Goal: Register for event/course

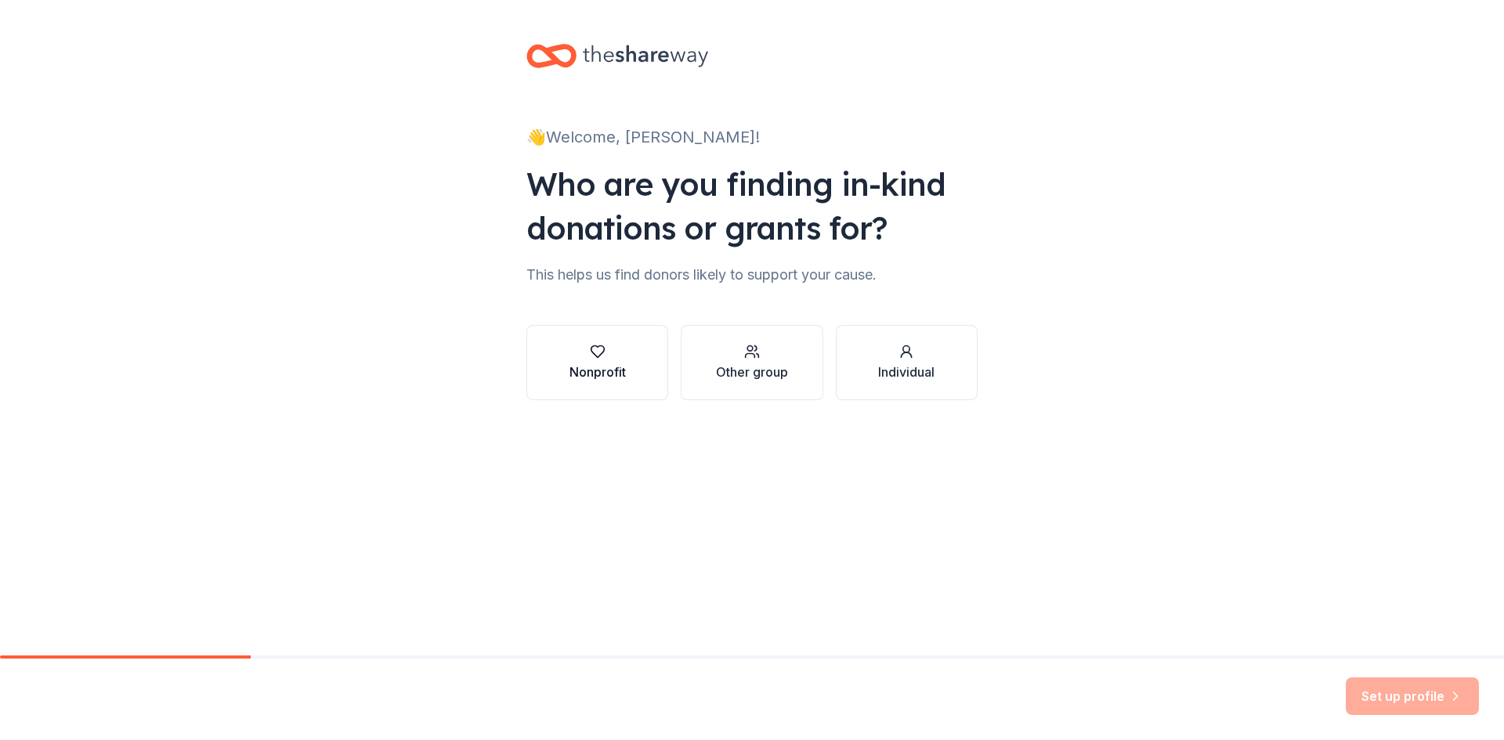
click at [587, 363] on div "Nonprofit" at bounding box center [598, 372] width 56 height 19
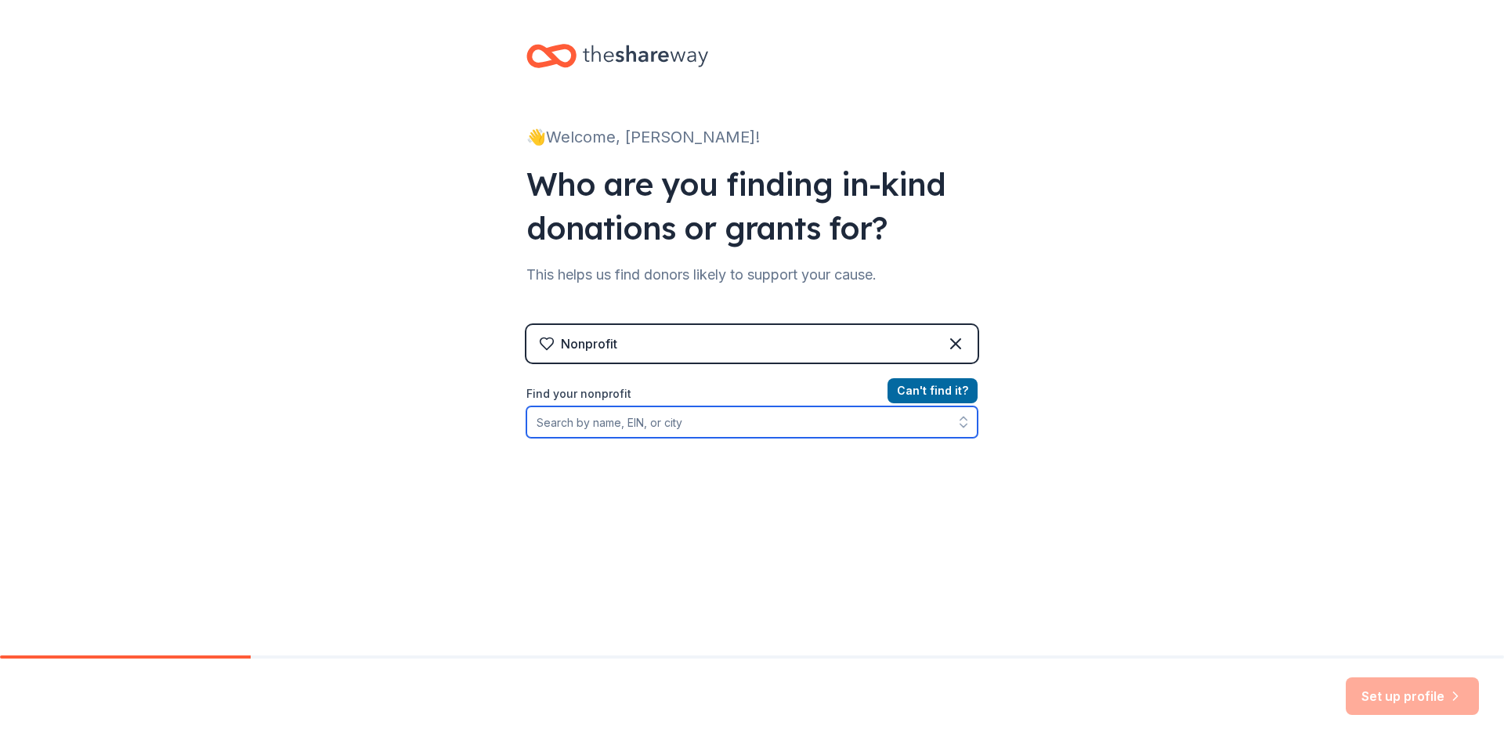
click at [626, 428] on input "Find your nonprofit" at bounding box center [752, 422] width 451 height 31
drag, startPoint x: 634, startPoint y: 425, endPoint x: 433, endPoint y: 425, distance: 200.6
click at [433, 425] on div "👋 Welcome, [PERSON_NAME]! Who are you finding in-kind donations or grants for? …" at bounding box center [752, 335] width 1504 height 670
type input "[DEMOGRAPHIC_DATA] full life"
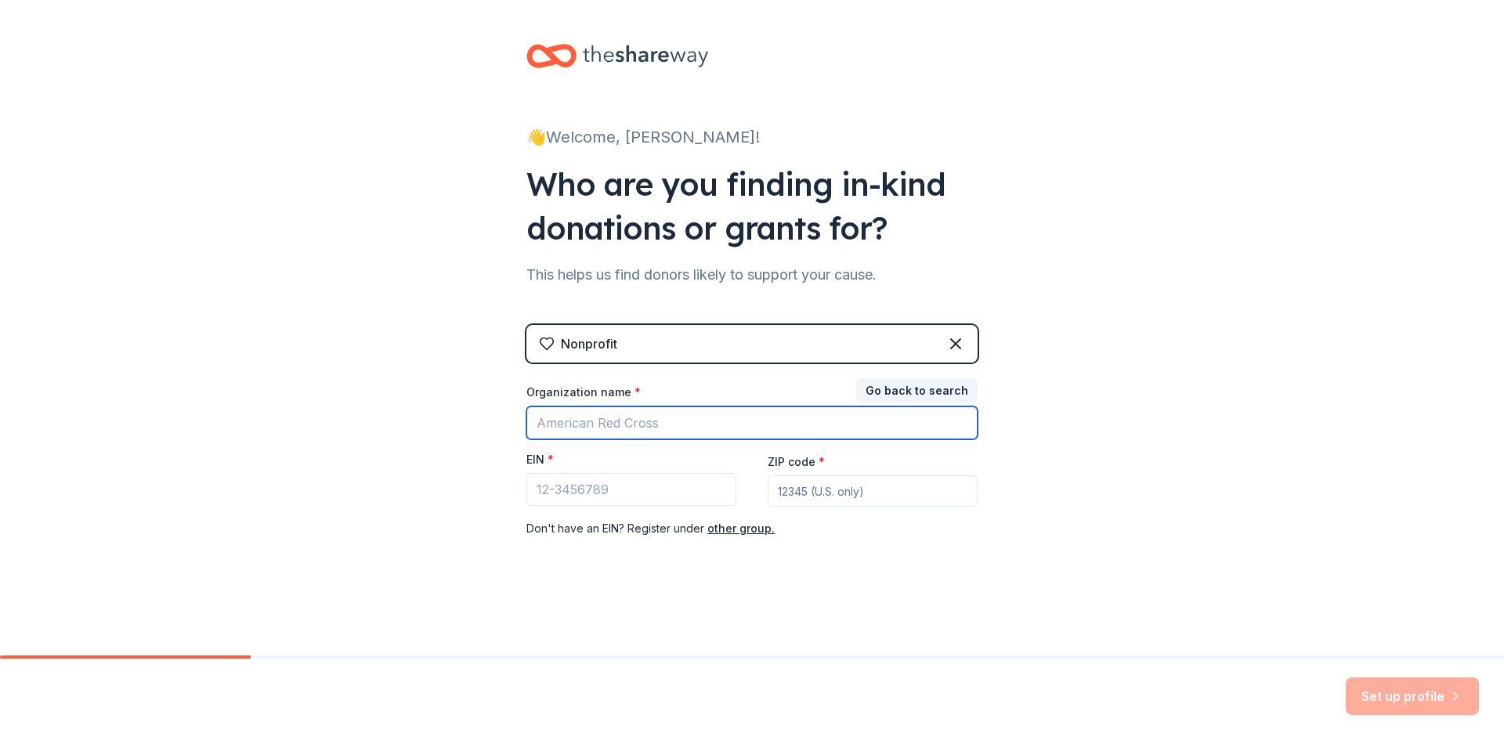
click at [617, 423] on input "Organization name *" at bounding box center [752, 423] width 451 height 33
click at [612, 419] on input "Organization name *" at bounding box center [752, 423] width 451 height 33
paste input "FULL LIFE [DEMOGRAPHIC_DATA] CORP"
type input "FULL LIFE [DEMOGRAPHIC_DATA] CORP"
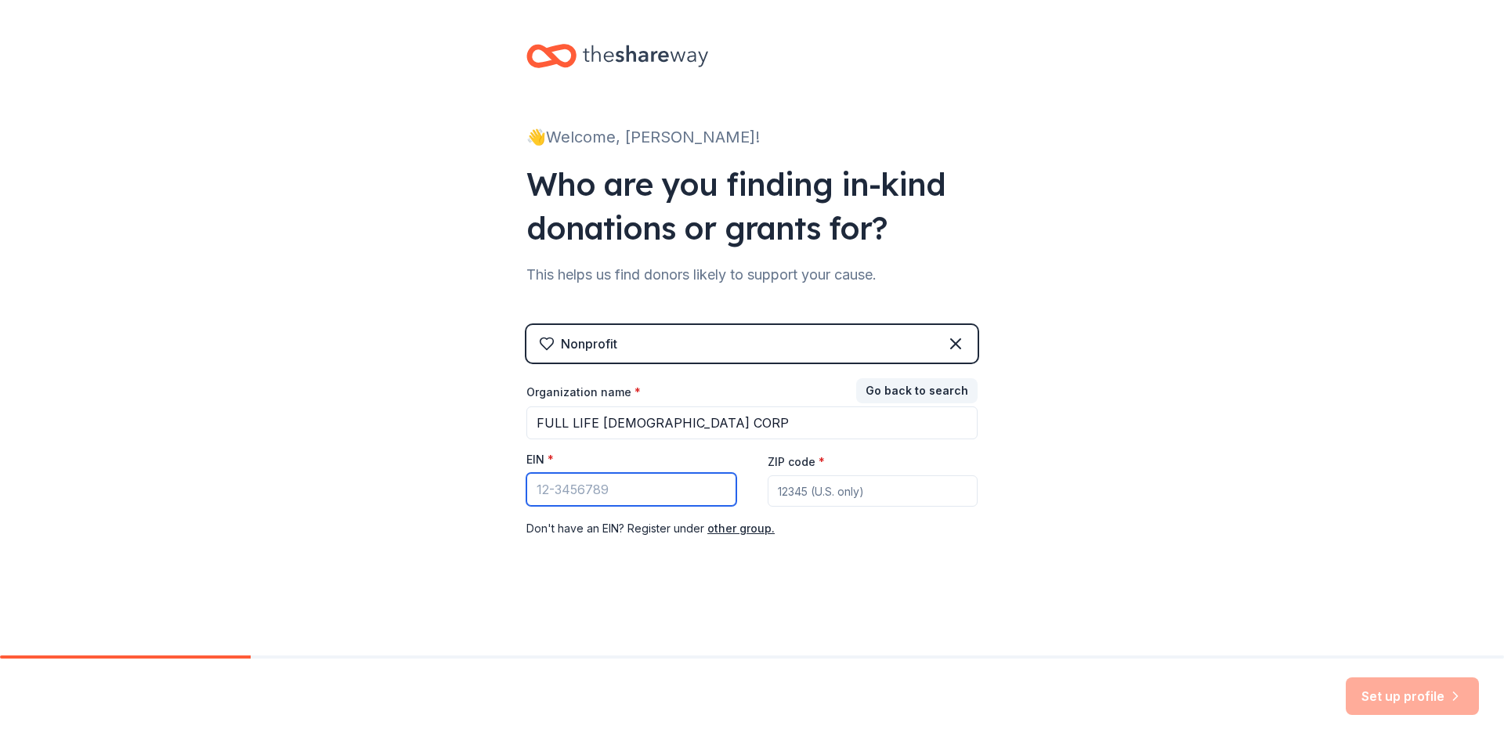
click at [575, 489] on input "EIN *" at bounding box center [632, 489] width 210 height 33
paste input "[US_EMPLOYER_IDENTIFICATION_NUMBER]"
type input "[US_EMPLOYER_IDENTIFICATION_NUMBER]"
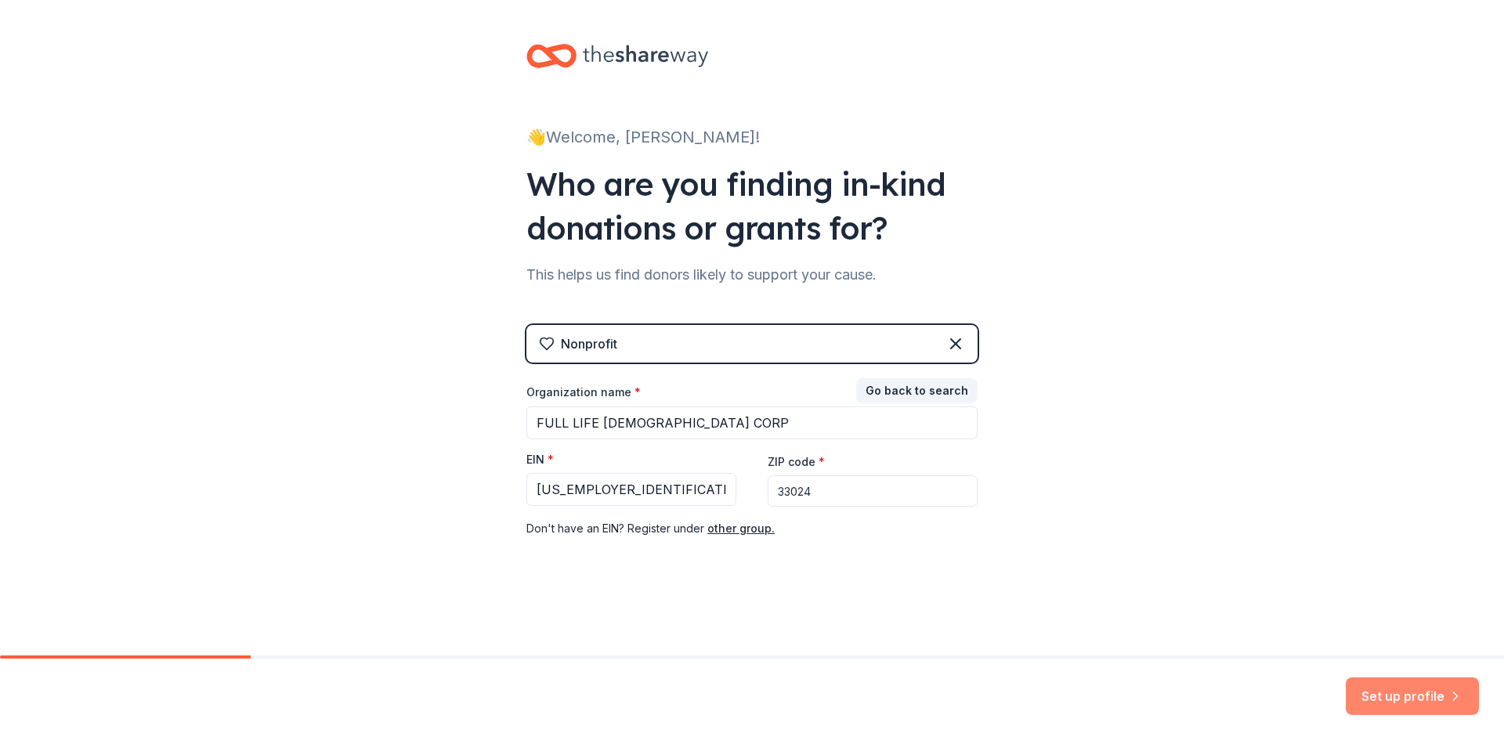
type input "33024"
click at [1403, 699] on button "Set up profile" at bounding box center [1412, 697] width 133 height 38
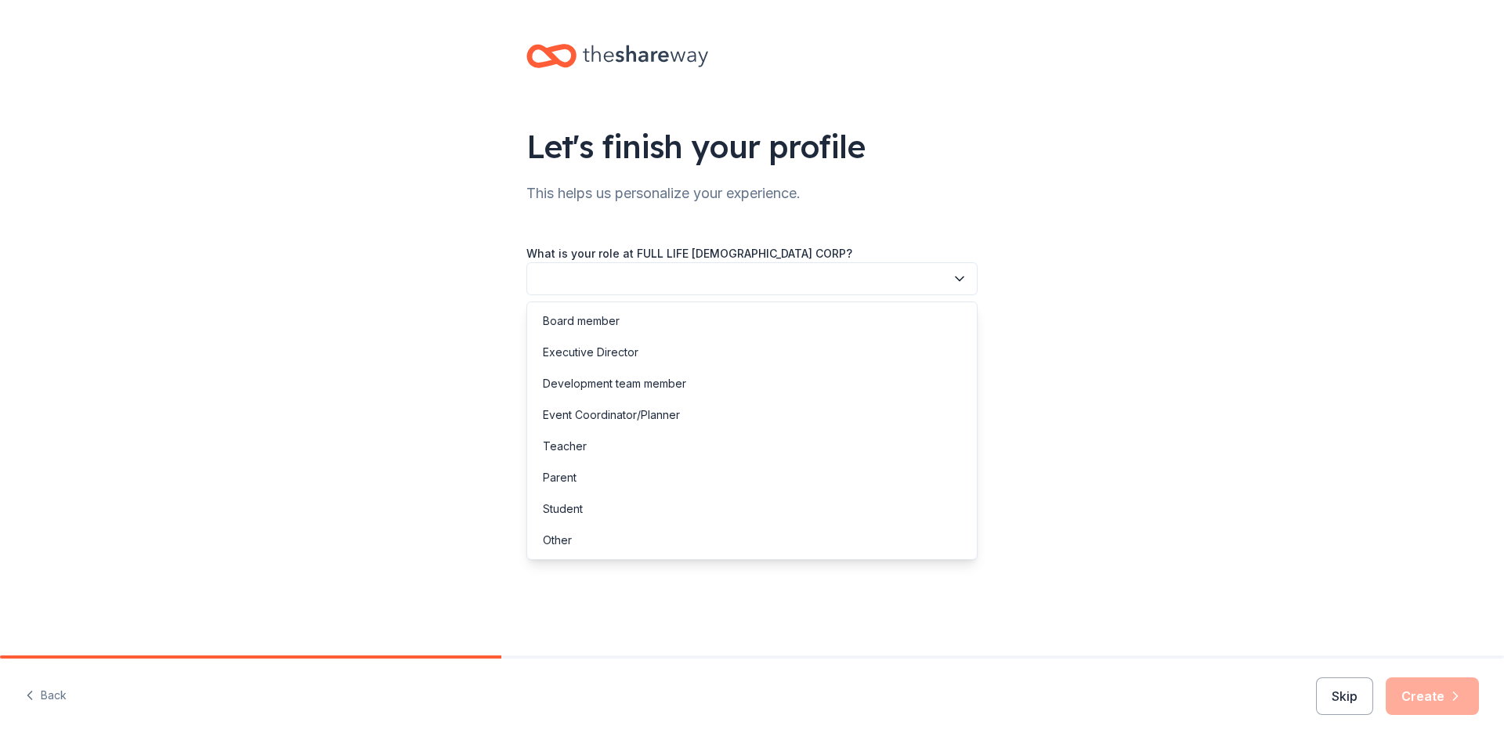
click at [687, 277] on button "button" at bounding box center [752, 278] width 451 height 33
click at [577, 413] on div "Event Coordinator/Planner" at bounding box center [611, 415] width 137 height 19
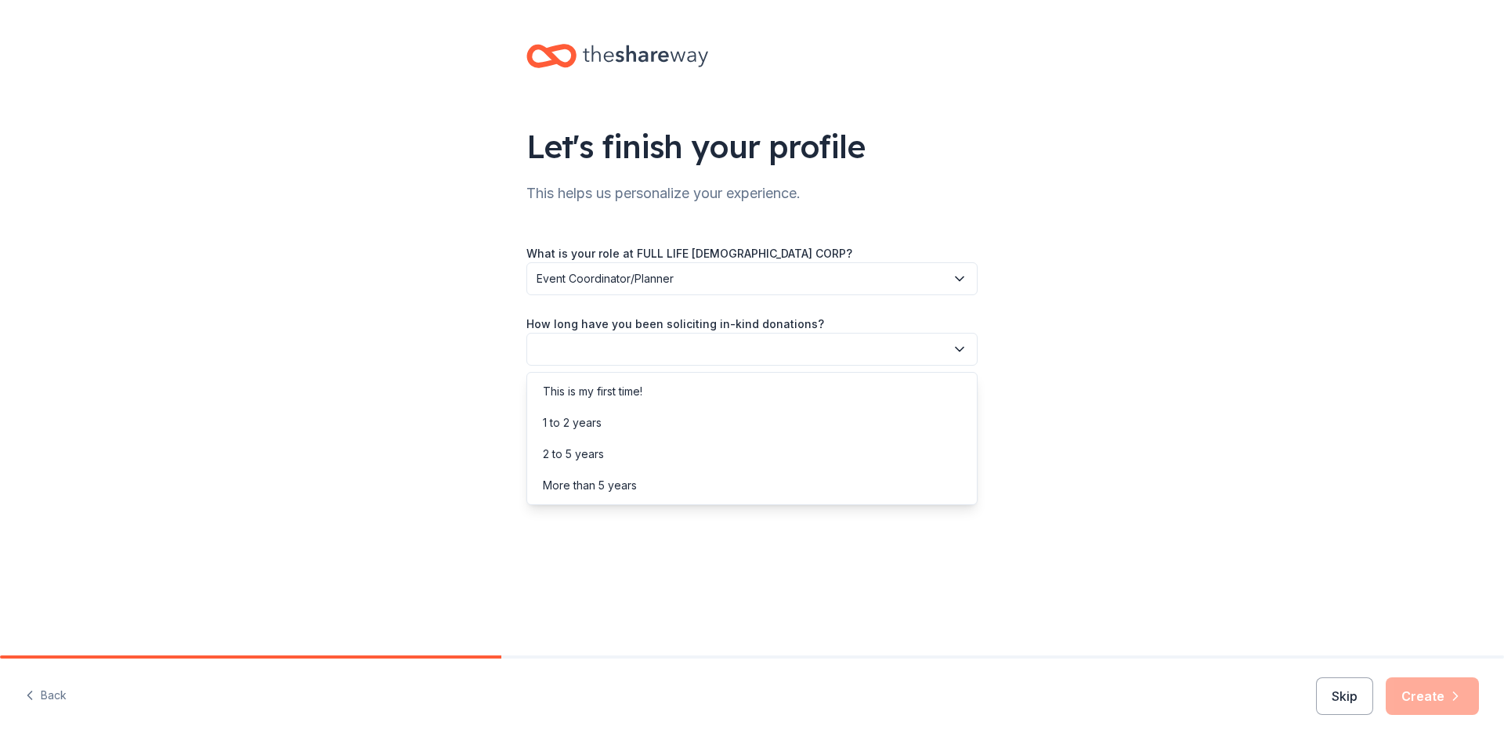
click at [606, 347] on button "button" at bounding box center [752, 349] width 451 height 33
click at [606, 388] on div "This is my first time!" at bounding box center [593, 391] width 100 height 19
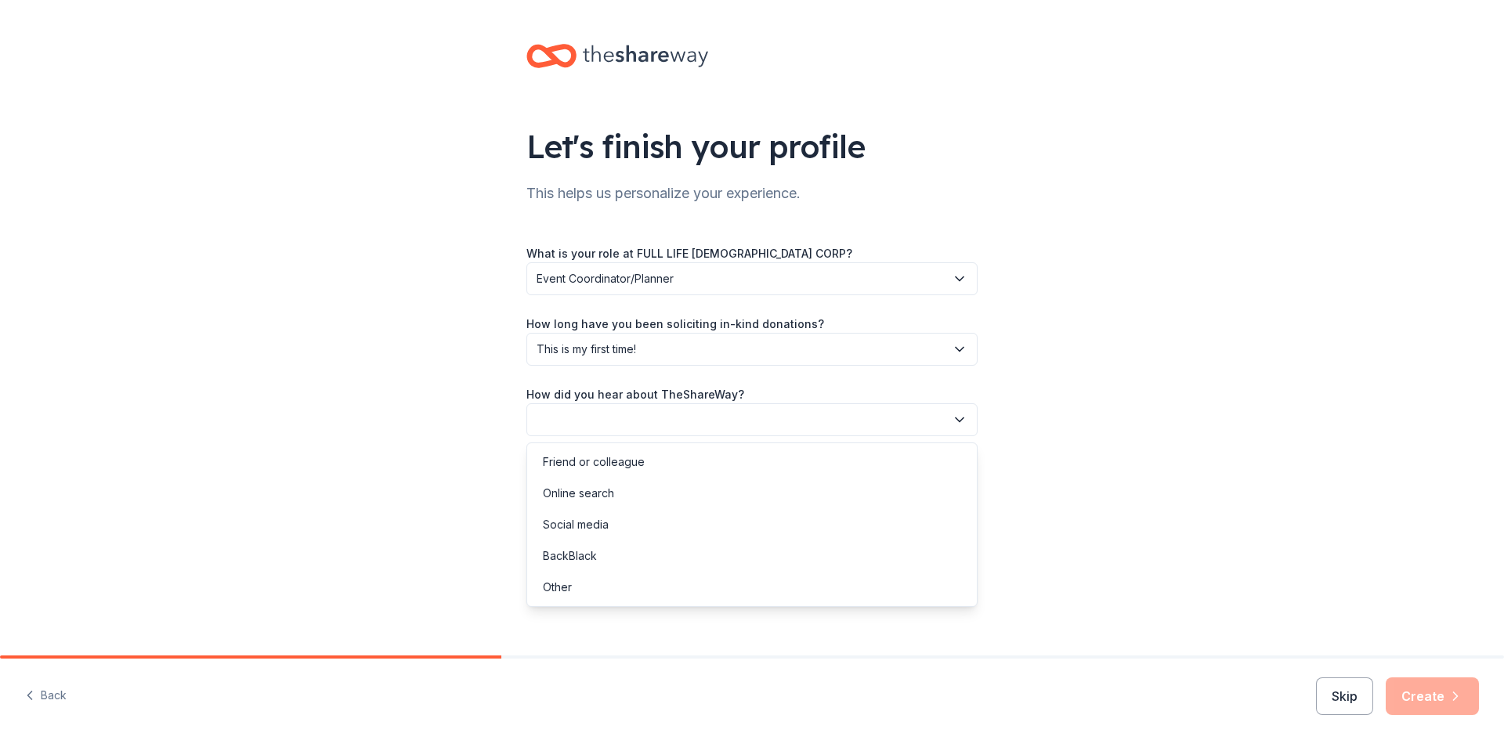
click at [617, 419] on button "button" at bounding box center [752, 420] width 451 height 33
click at [613, 471] on div "Friend or colleague" at bounding box center [594, 462] width 102 height 19
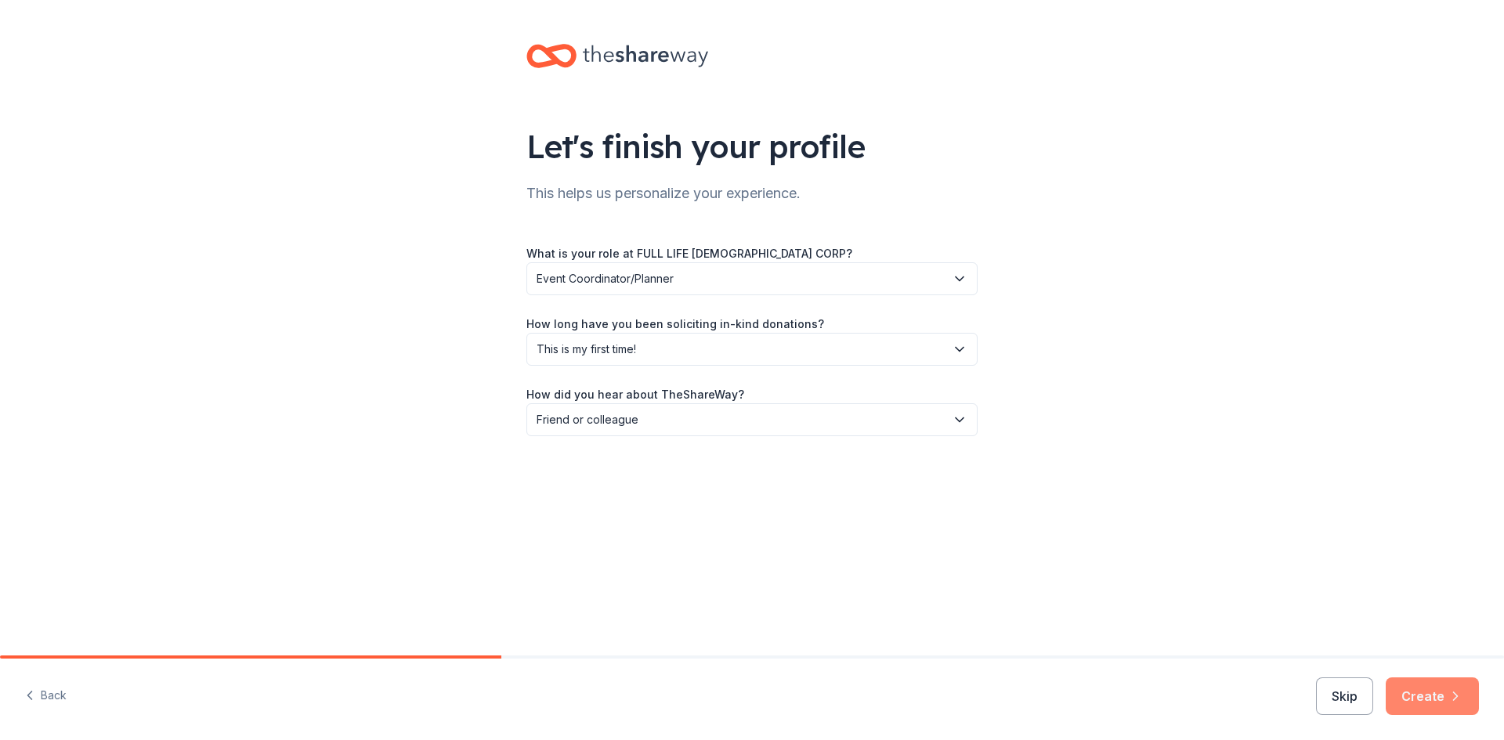
click at [1433, 697] on button "Create" at bounding box center [1432, 697] width 93 height 38
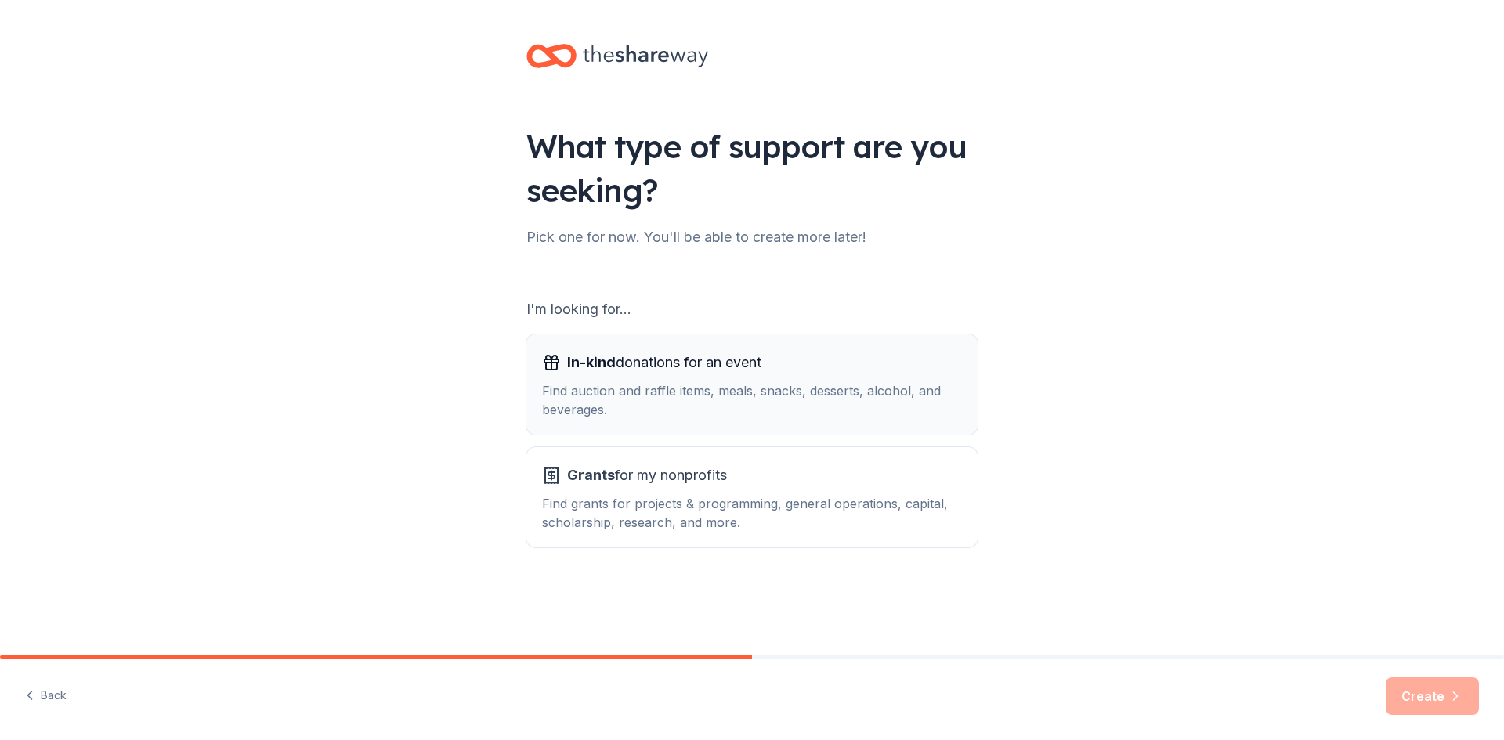
click at [671, 401] on div "Find auction and raffle items, meals, snacks, desserts, alcohol, and beverages." at bounding box center [752, 401] width 420 height 38
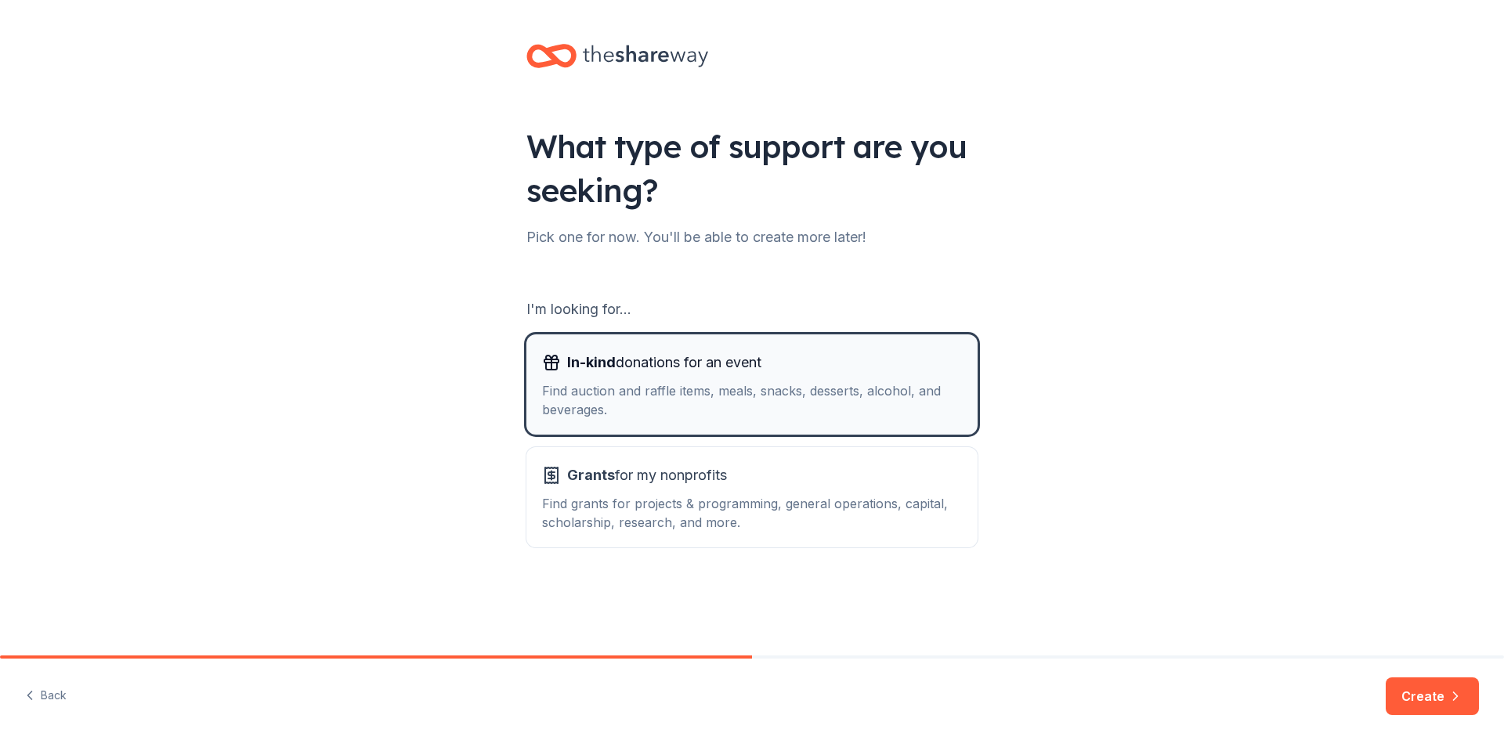
click at [671, 401] on div "Find auction and raffle items, meals, snacks, desserts, alcohol, and beverages." at bounding box center [752, 401] width 420 height 38
click at [1439, 703] on button "Create" at bounding box center [1432, 697] width 93 height 38
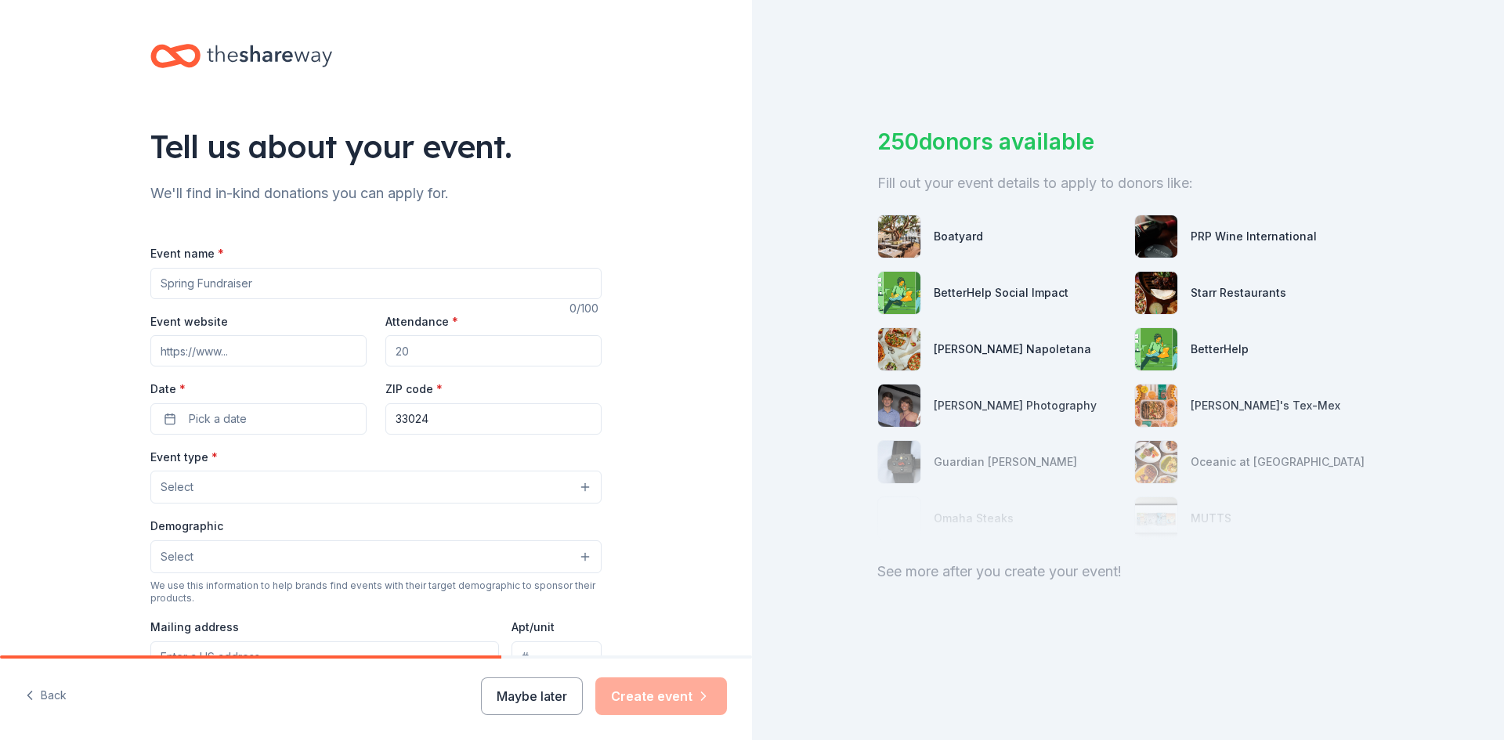
click at [223, 284] on input "Event name *" at bounding box center [375, 283] width 451 height 31
click at [336, 281] on input "Event name *" at bounding box center [375, 283] width 451 height 31
type input "Full Giving"
click at [457, 354] on input "Attendance *" at bounding box center [493, 350] width 216 height 31
type input "250"
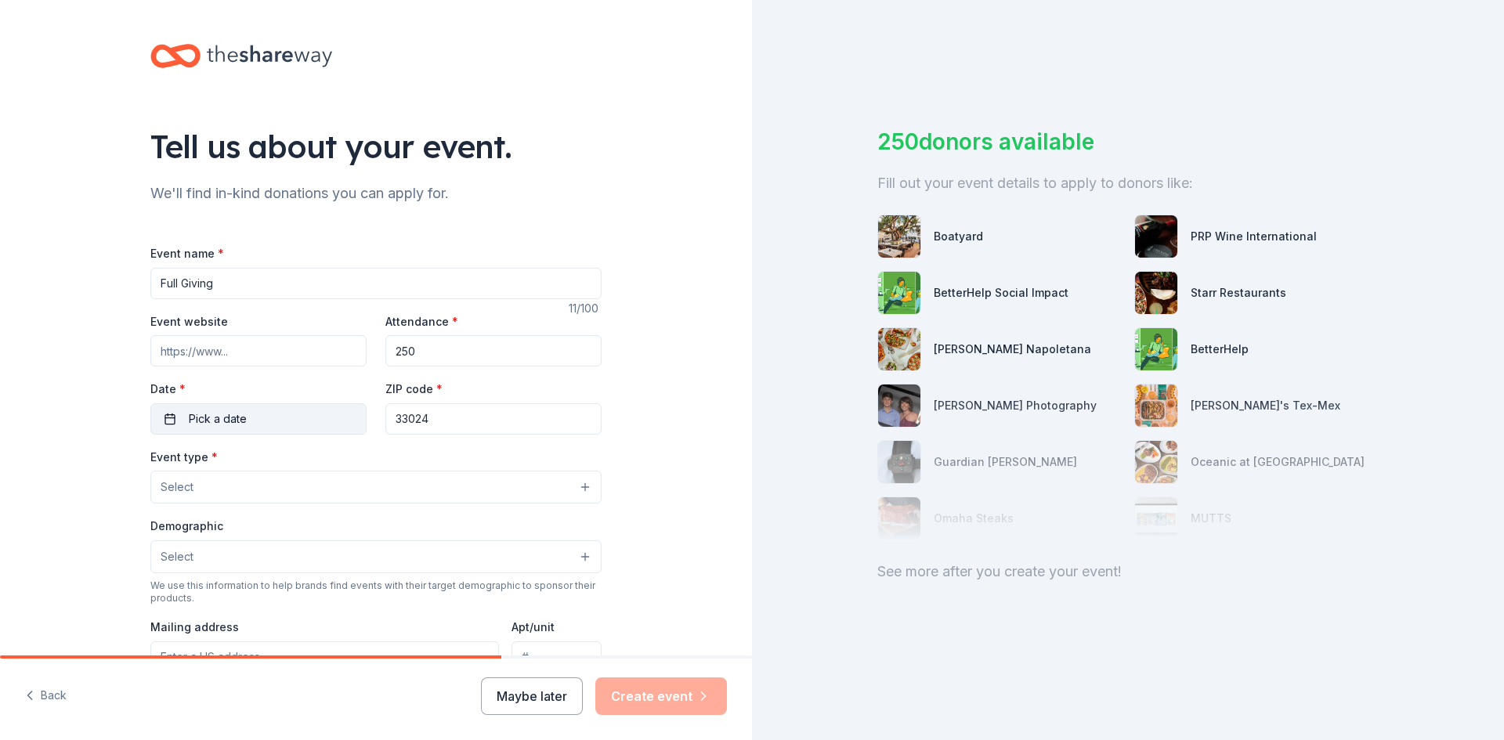
click at [295, 417] on button "Pick a date" at bounding box center [258, 419] width 216 height 31
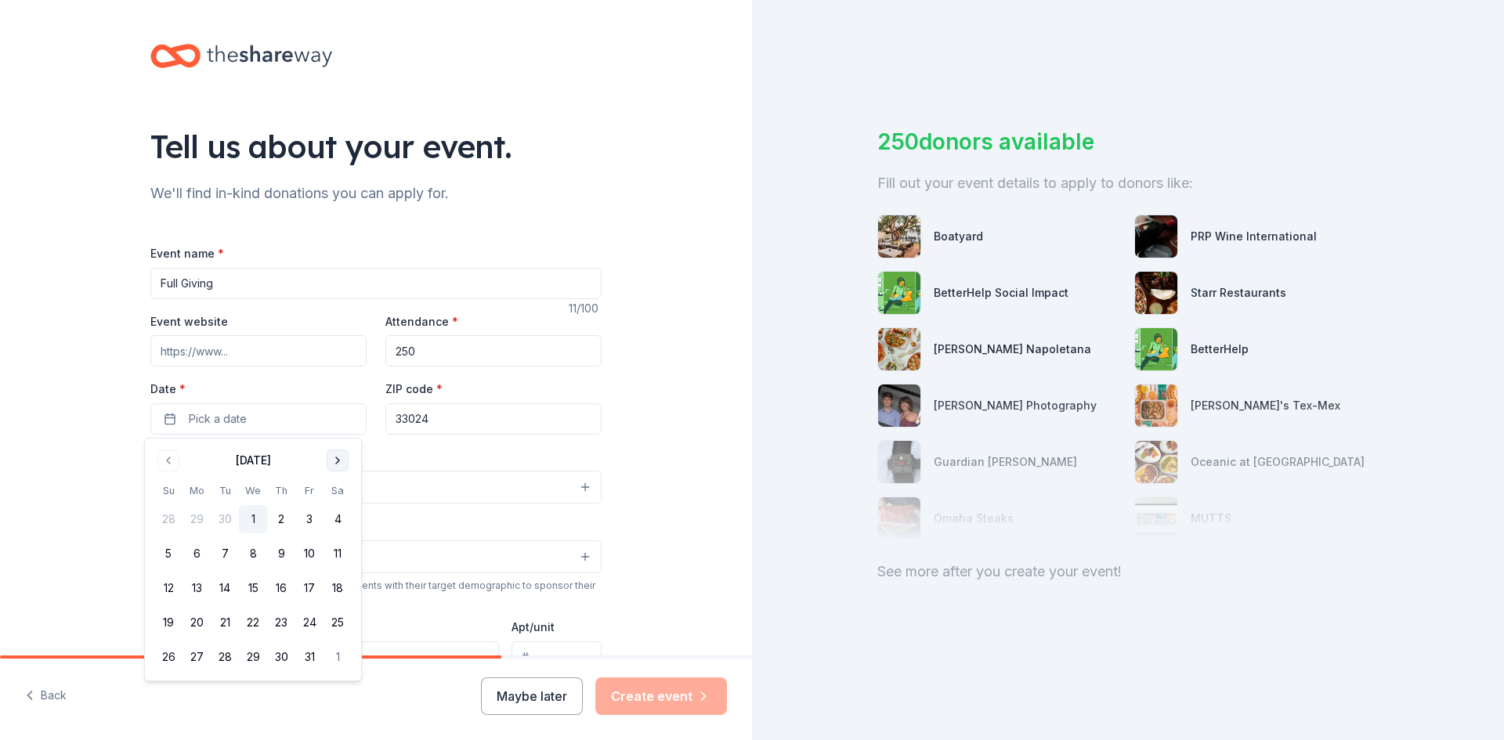
click at [343, 459] on button "Go to next month" at bounding box center [338, 461] width 22 height 22
click at [338, 553] on button "8" at bounding box center [338, 554] width 28 height 28
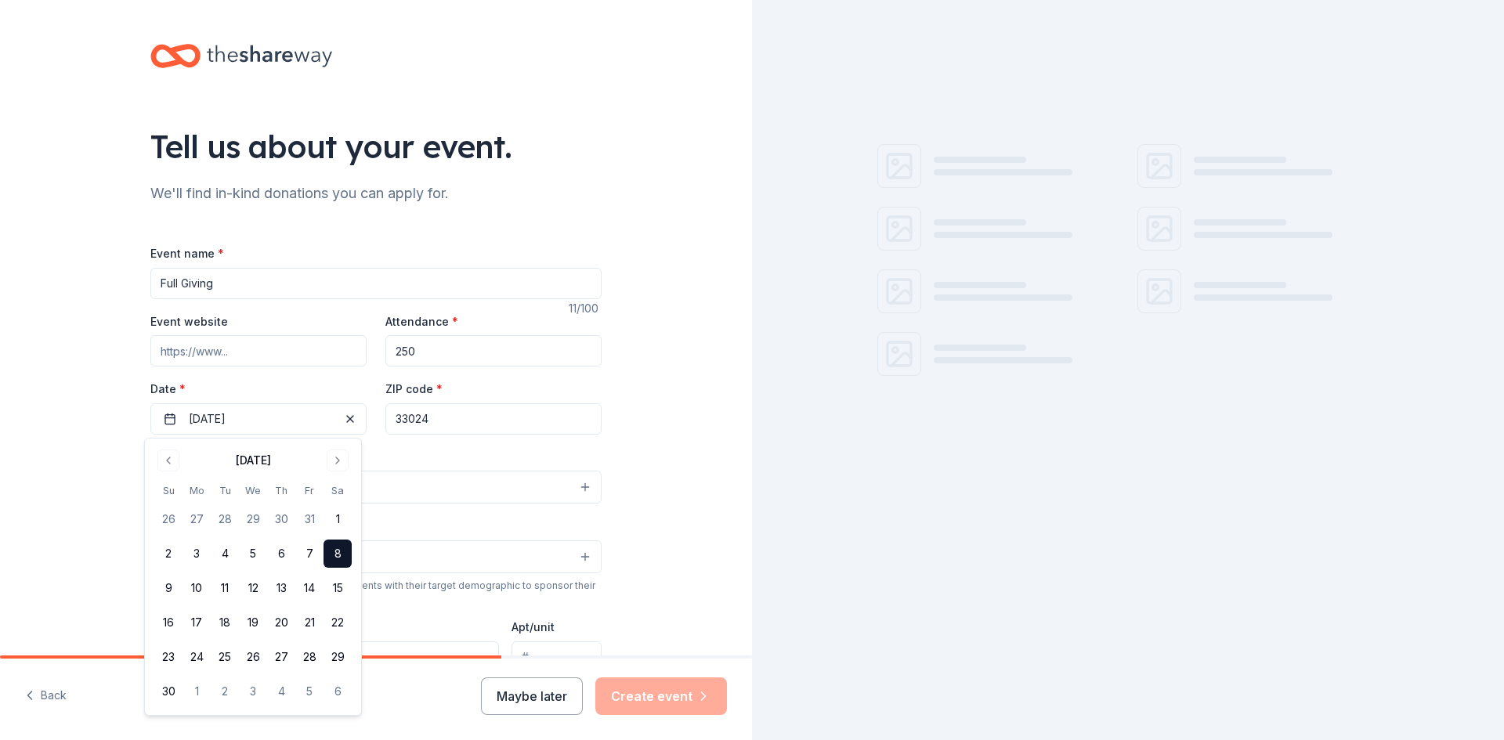
click at [449, 420] on input "33024" at bounding box center [493, 419] width 216 height 31
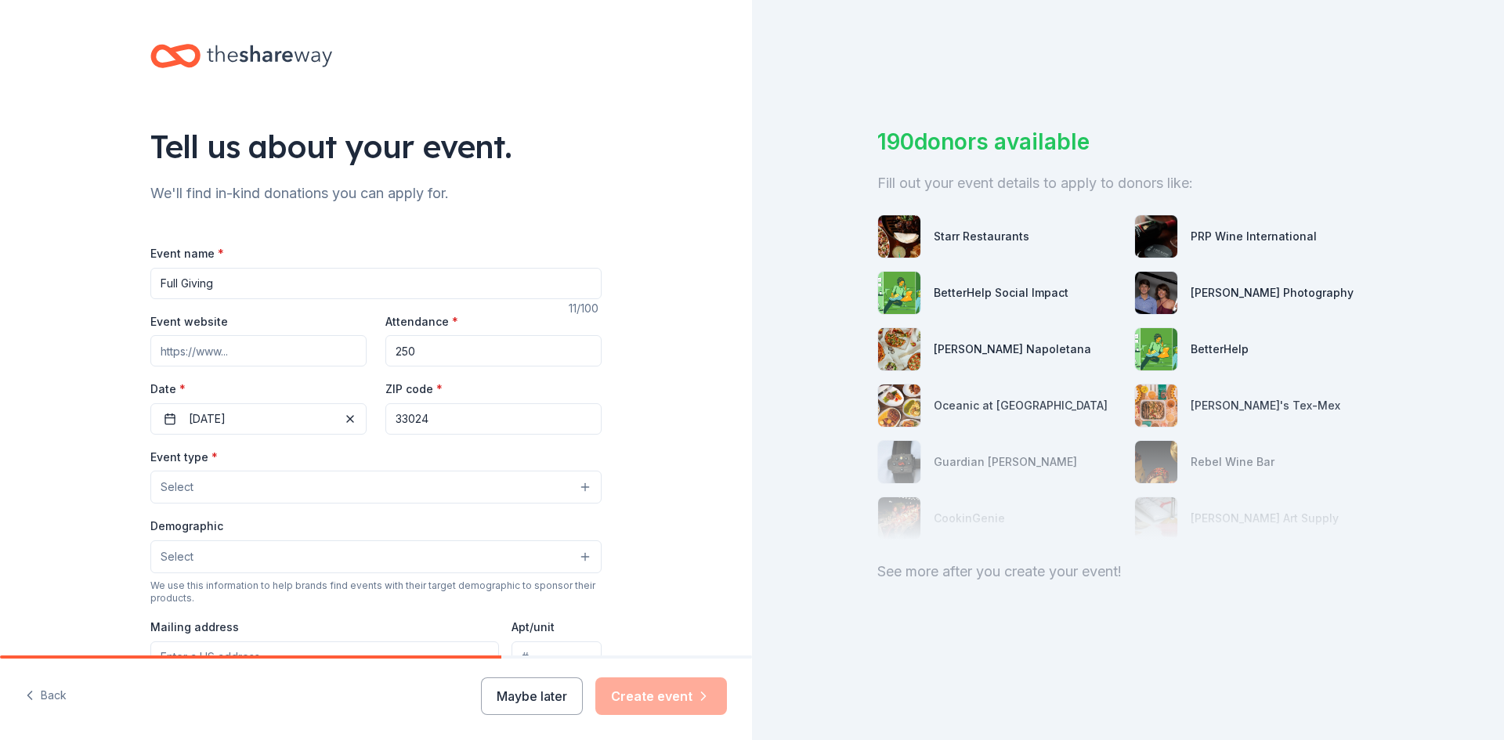
click at [456, 414] on input "33024" at bounding box center [493, 419] width 216 height 31
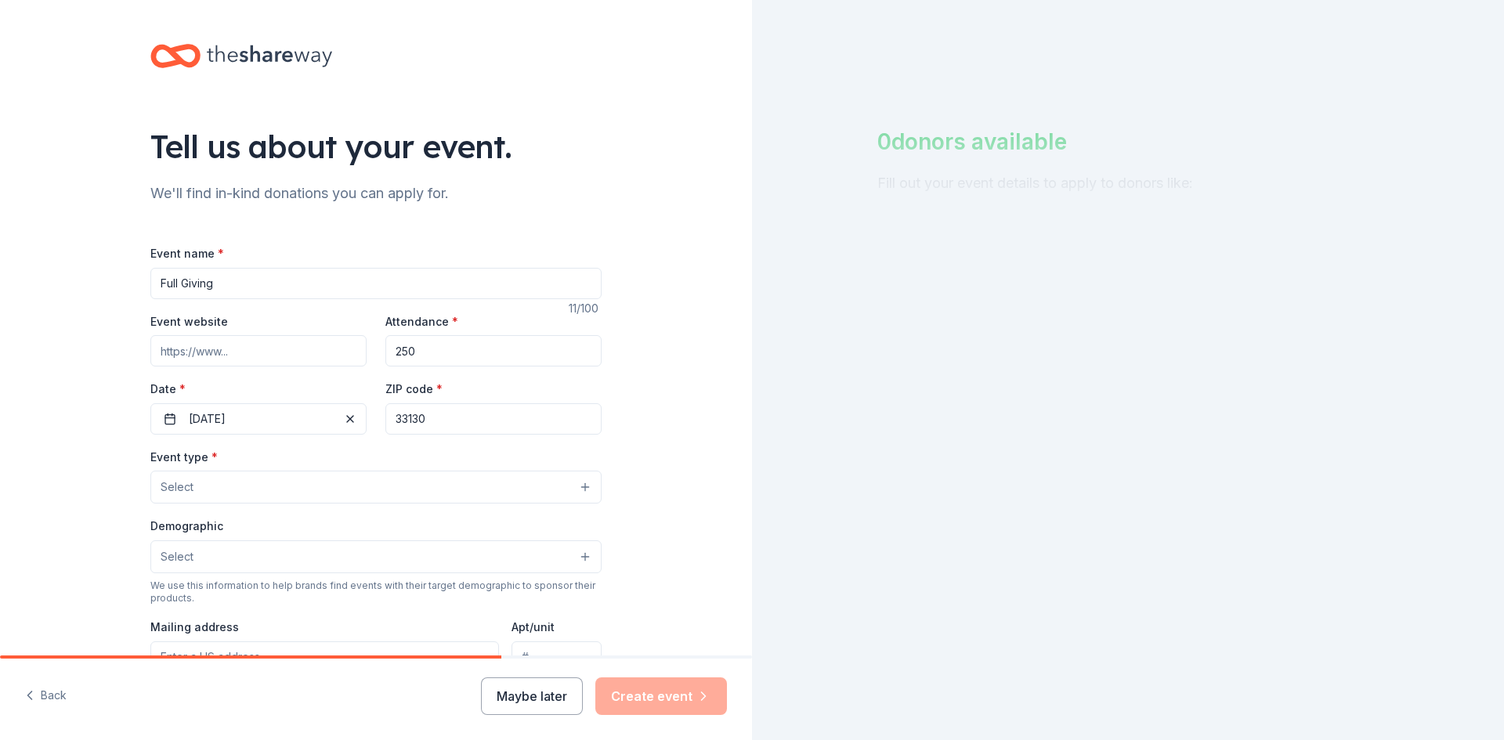
type input "33130"
click at [351, 478] on button "Select" at bounding box center [375, 487] width 451 height 33
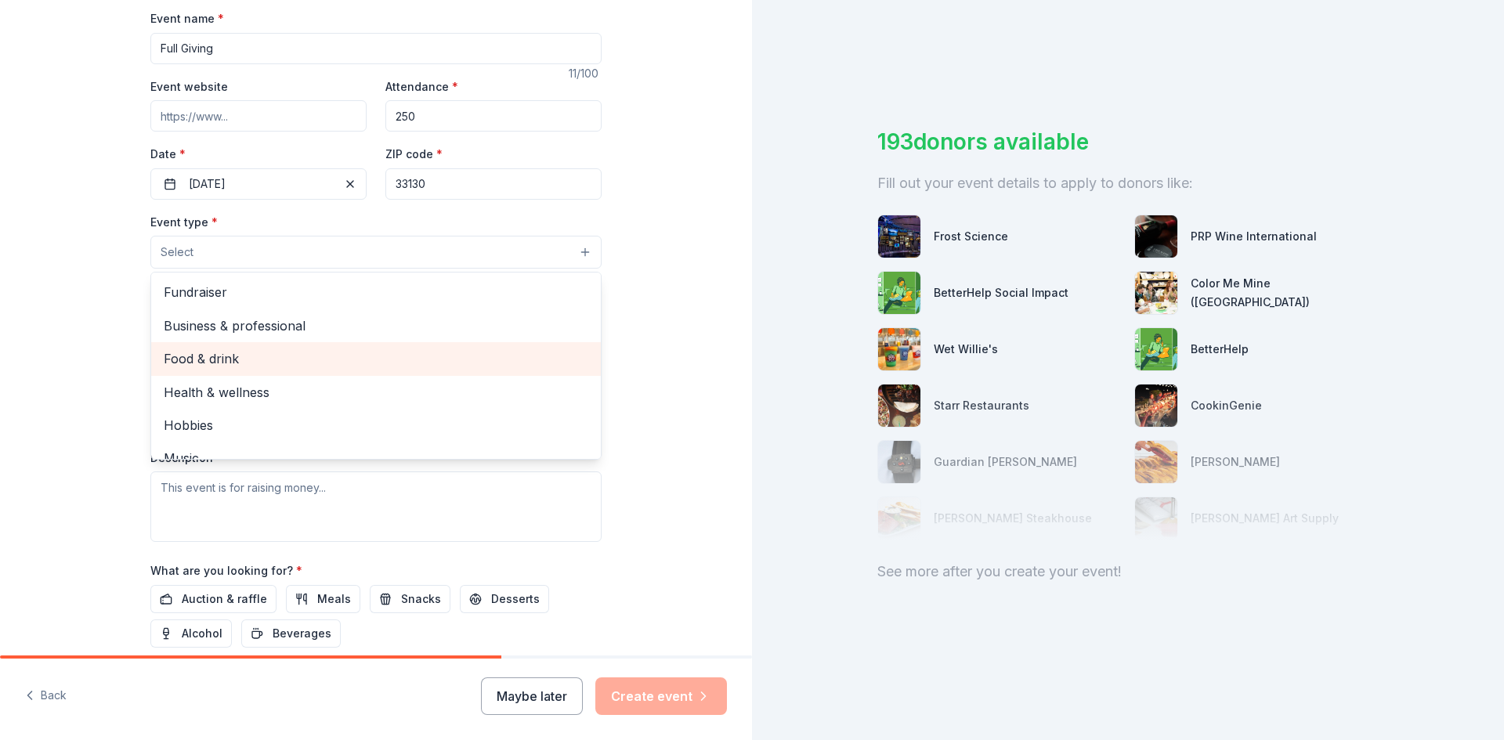
click at [271, 364] on span "Food & drink" at bounding box center [376, 359] width 425 height 20
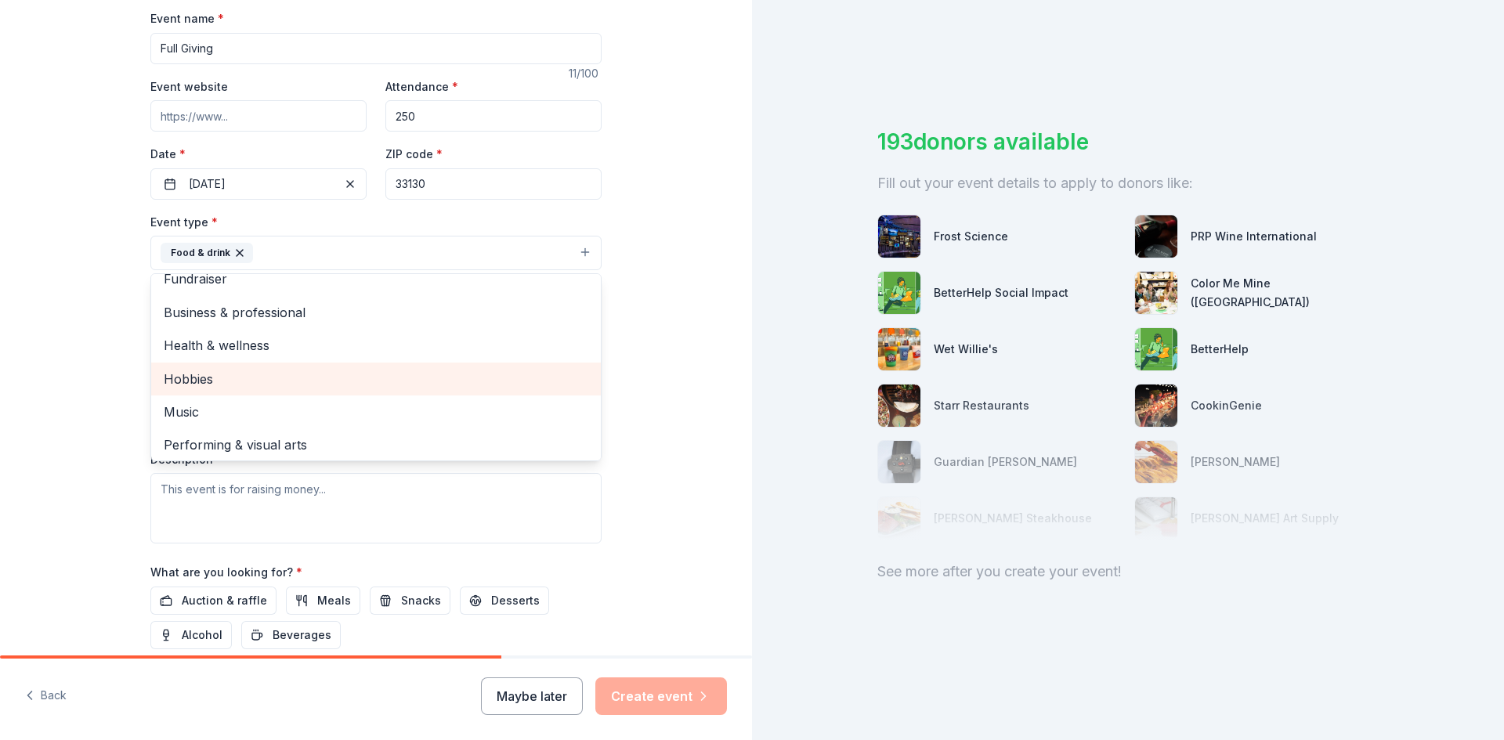
scroll to position [19, 0]
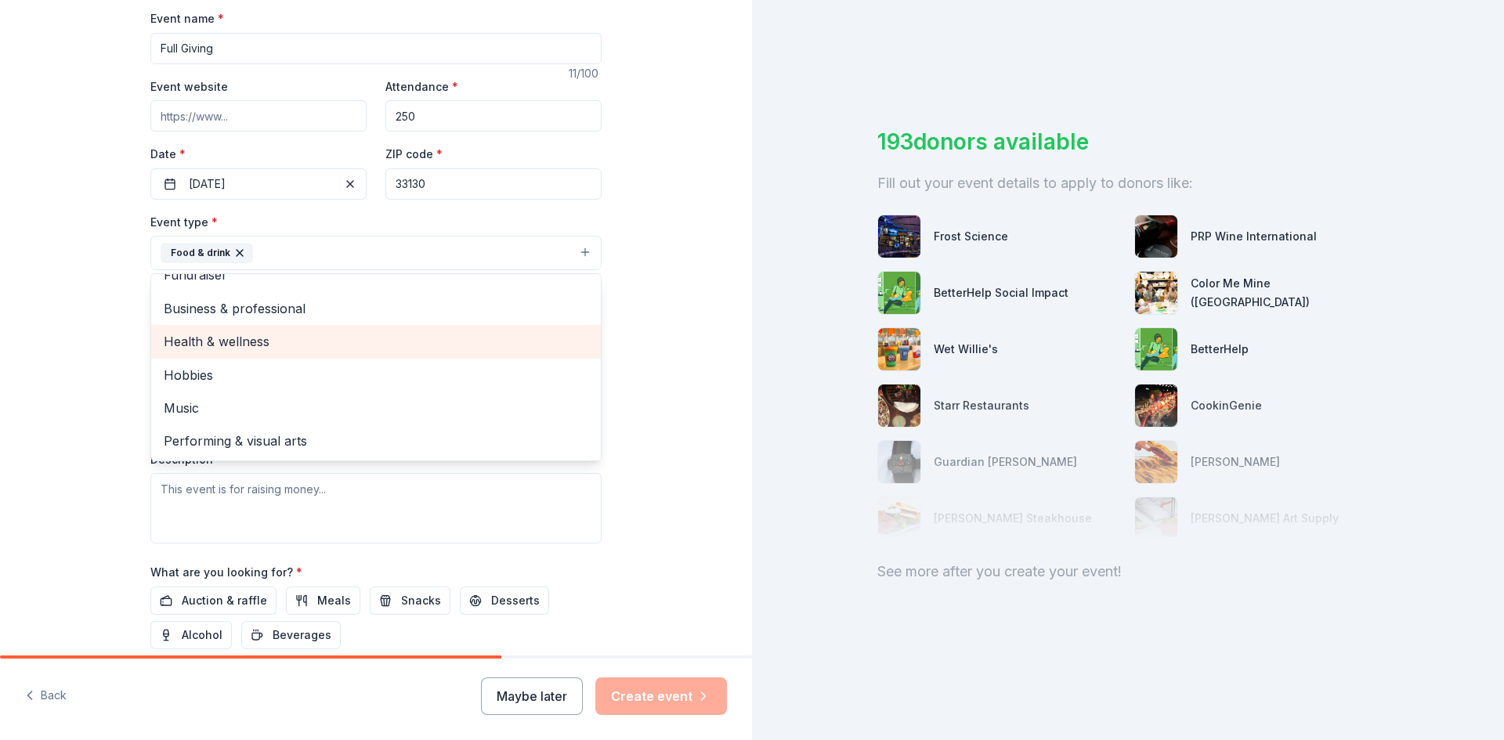
click at [284, 337] on span "Health & wellness" at bounding box center [376, 341] width 425 height 20
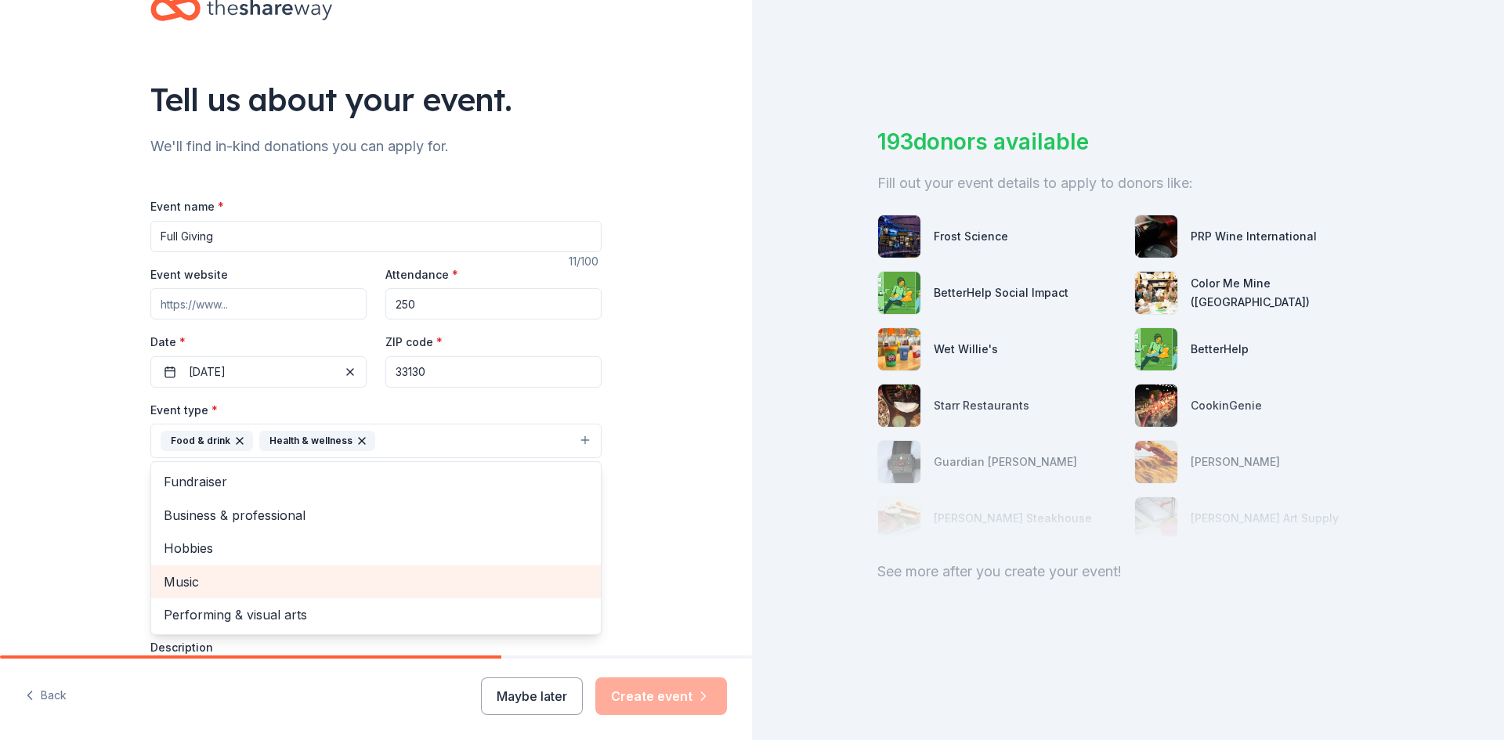
scroll to position [0, 0]
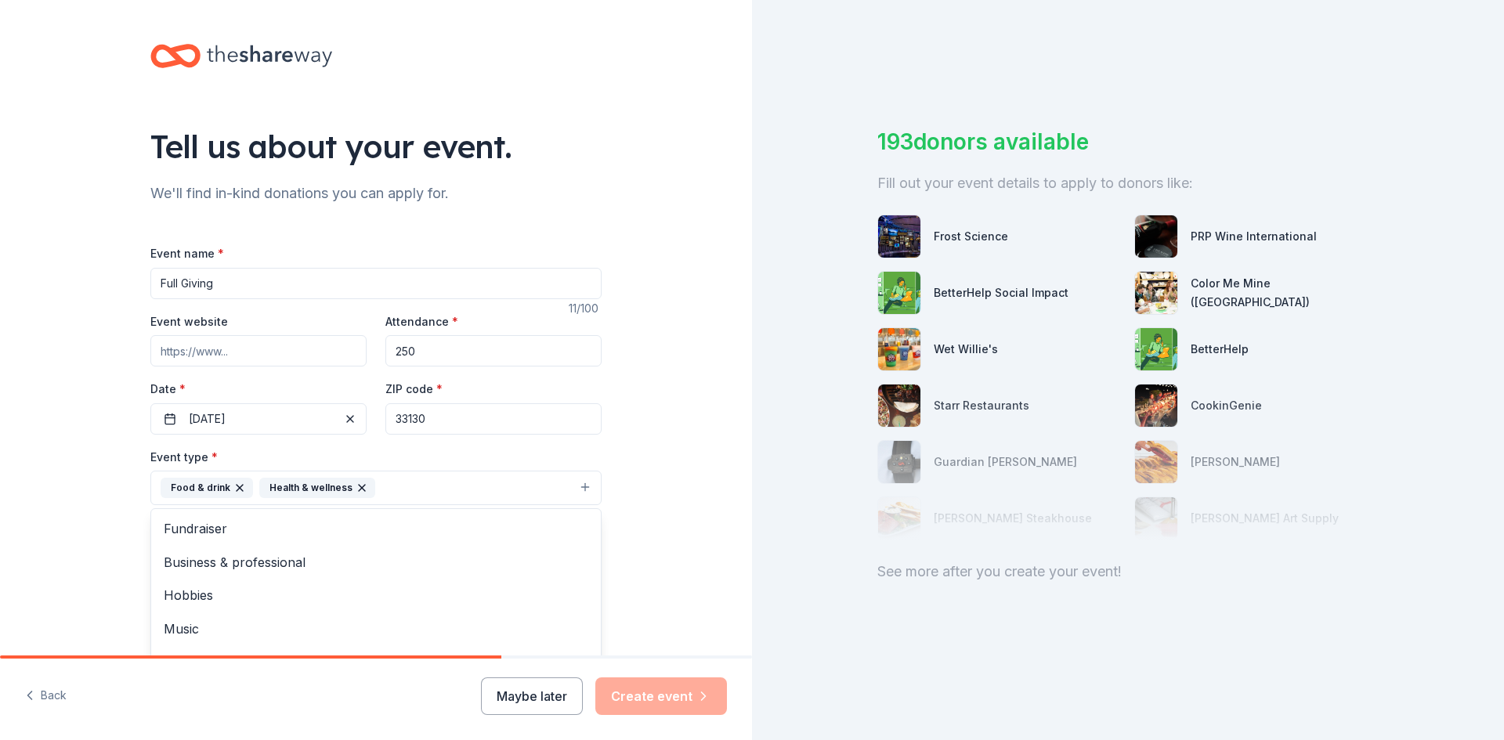
click at [661, 480] on div "Tell us about your event. We'll find in-kind donations you can apply for. Event…" at bounding box center [376, 522] width 752 height 1044
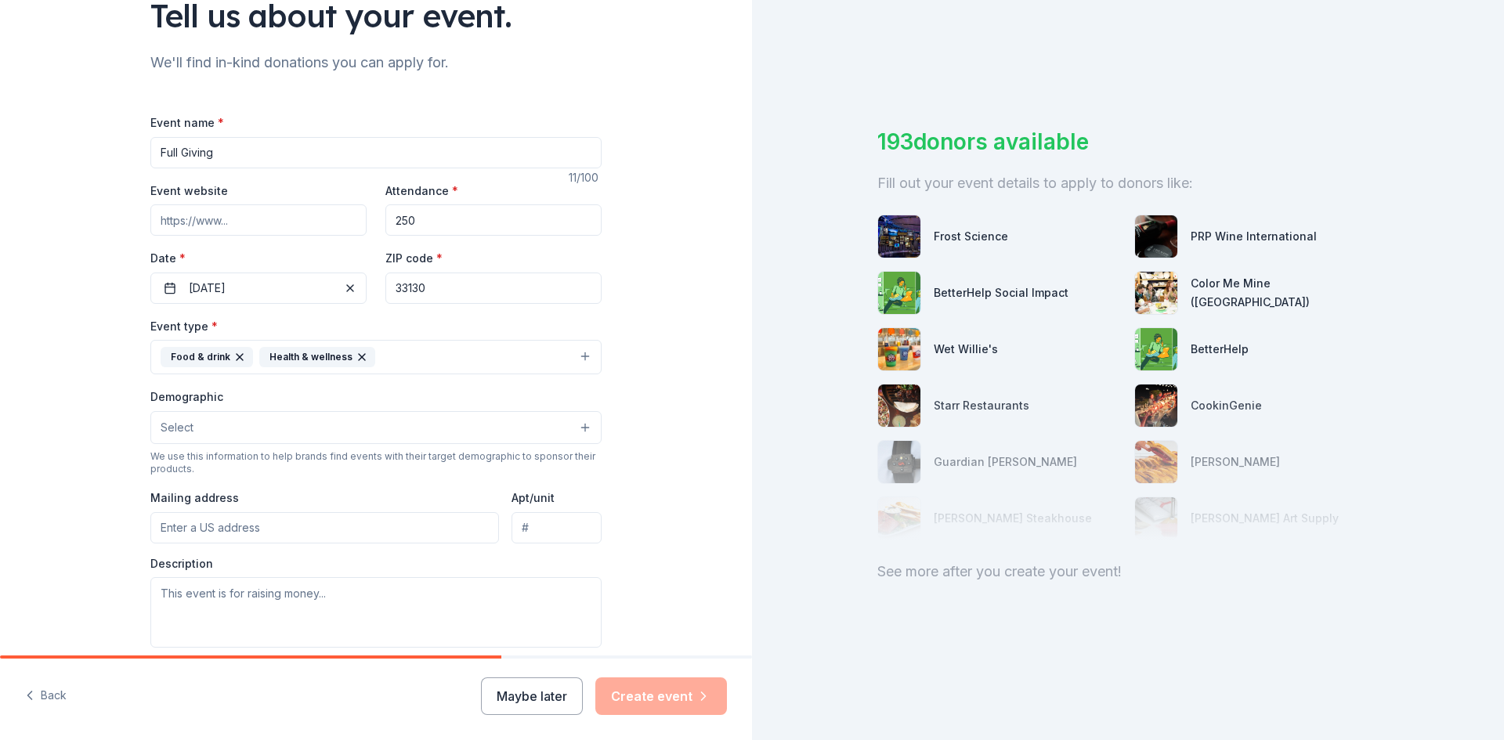
scroll to position [157, 0]
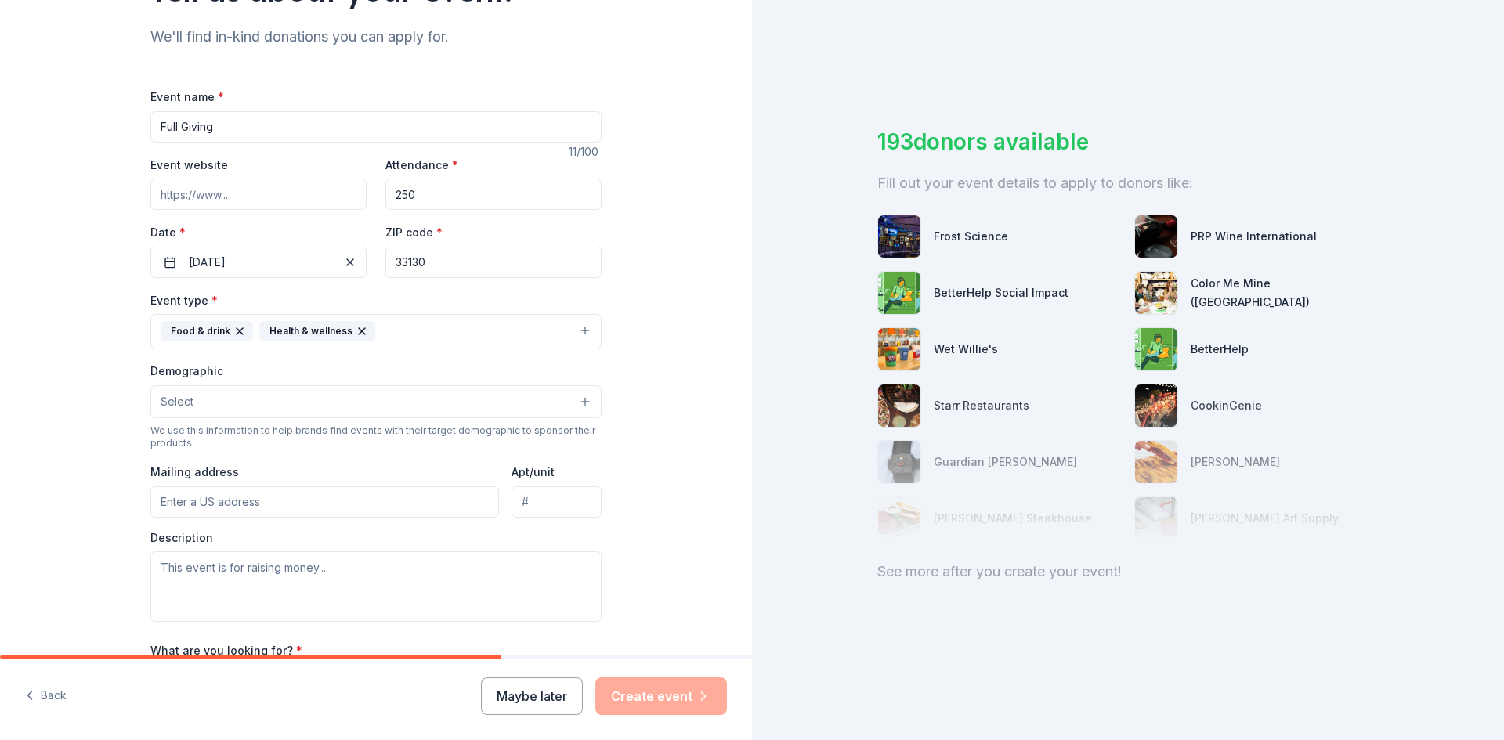
click at [373, 393] on button "Select" at bounding box center [375, 401] width 451 height 33
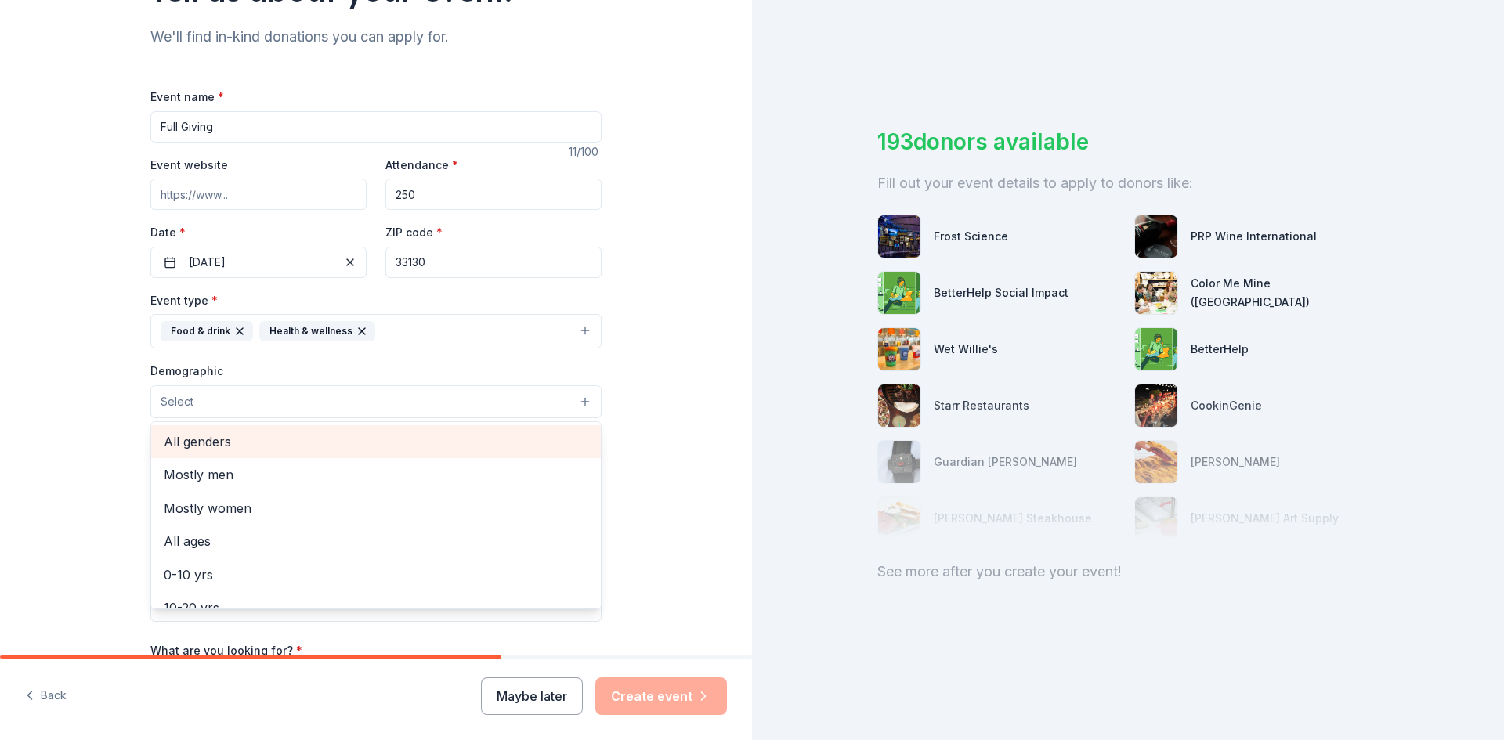
click at [237, 443] on span "All genders" at bounding box center [376, 442] width 425 height 20
click at [644, 428] on div "Tell us about your event. We'll find in-kind donations you can apply for. Event…" at bounding box center [376, 366] width 752 height 1046
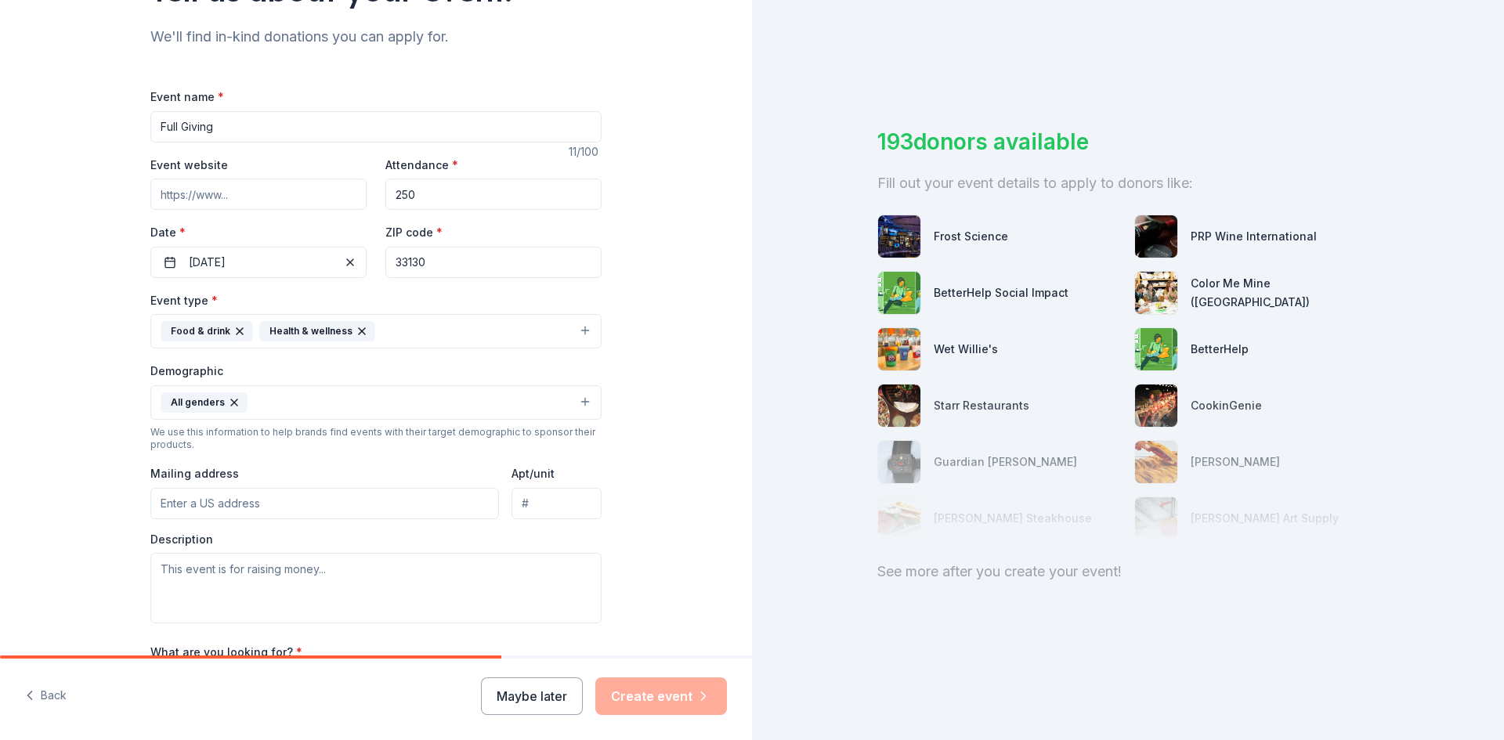
click at [255, 509] on input "Mailing address" at bounding box center [324, 503] width 349 height 31
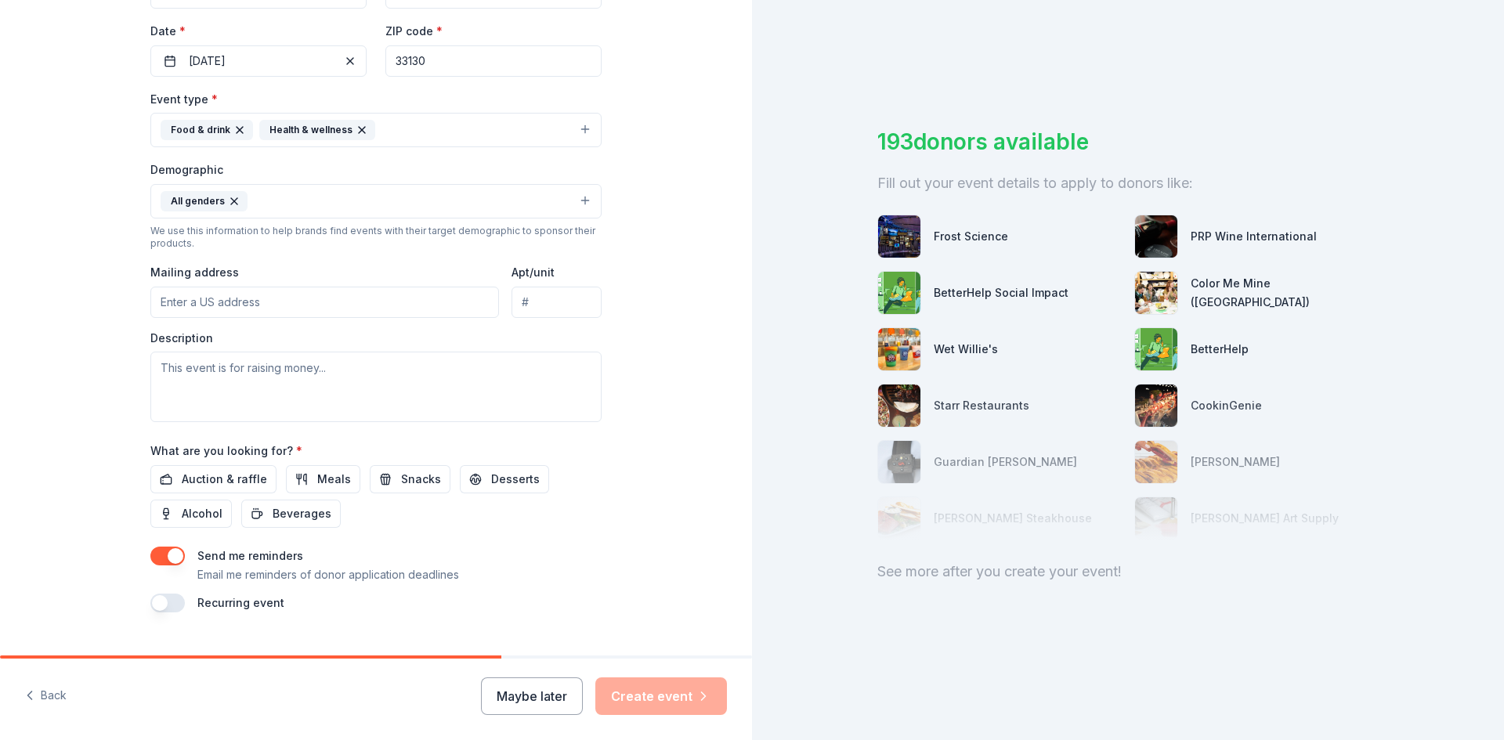
scroll to position [390, 0]
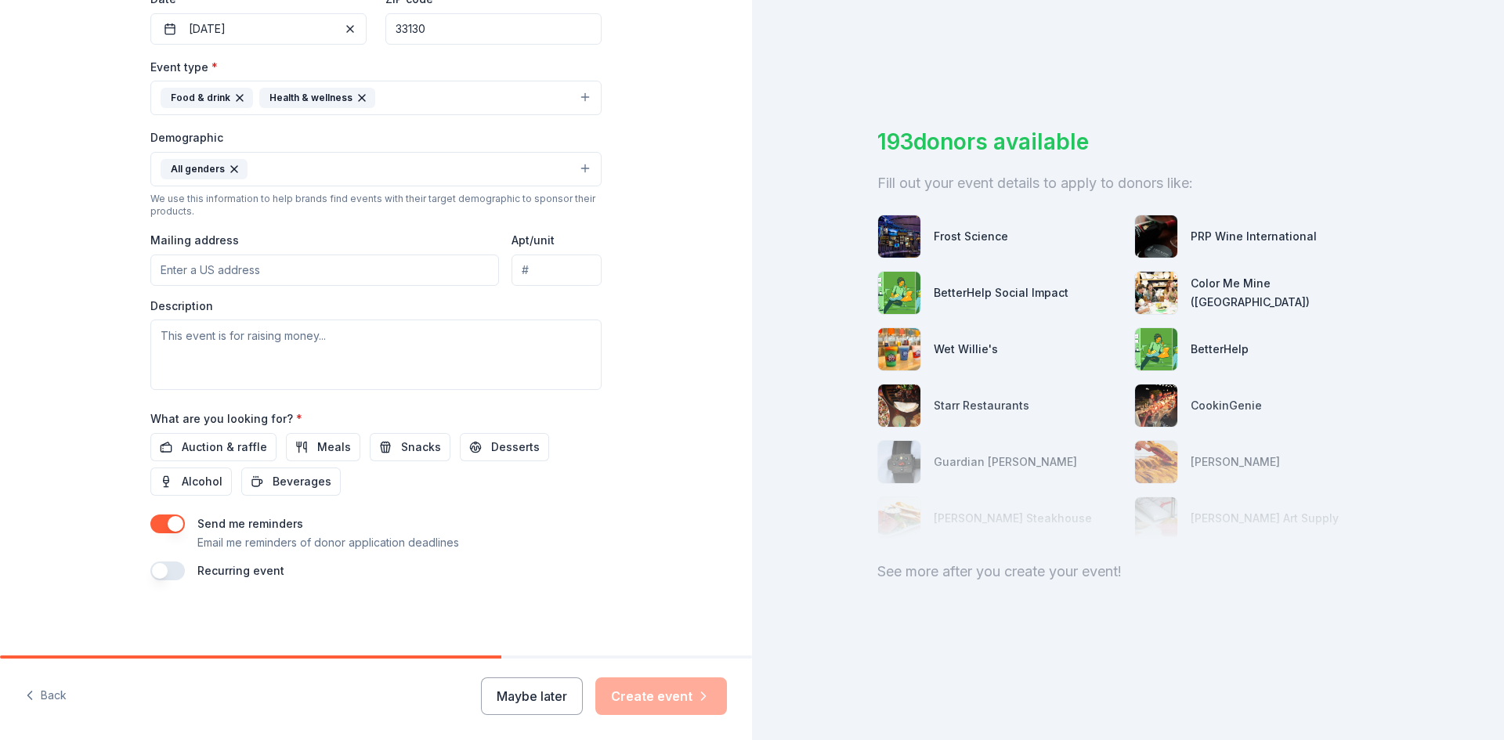
click at [647, 248] on div "Tell us about your event. We'll find in-kind donations you can apply for. Event…" at bounding box center [376, 133] width 752 height 1046
click at [212, 347] on textarea at bounding box center [375, 355] width 451 height 71
click at [286, 362] on textarea at bounding box center [375, 355] width 451 height 71
paste textarea "We are organizing a community outreach event with our [DEMOGRAPHIC_DATA], [DEMO…"
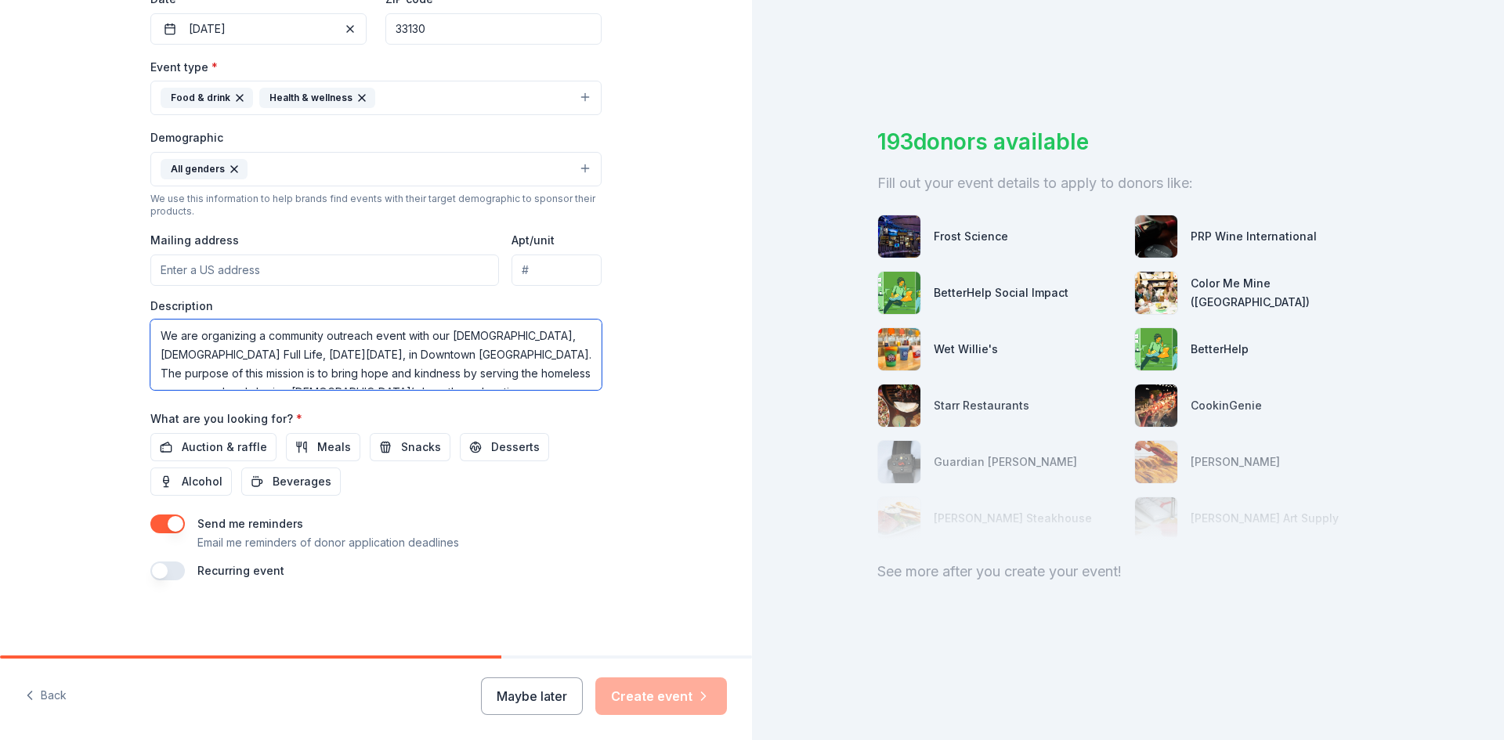
scroll to position [67, 0]
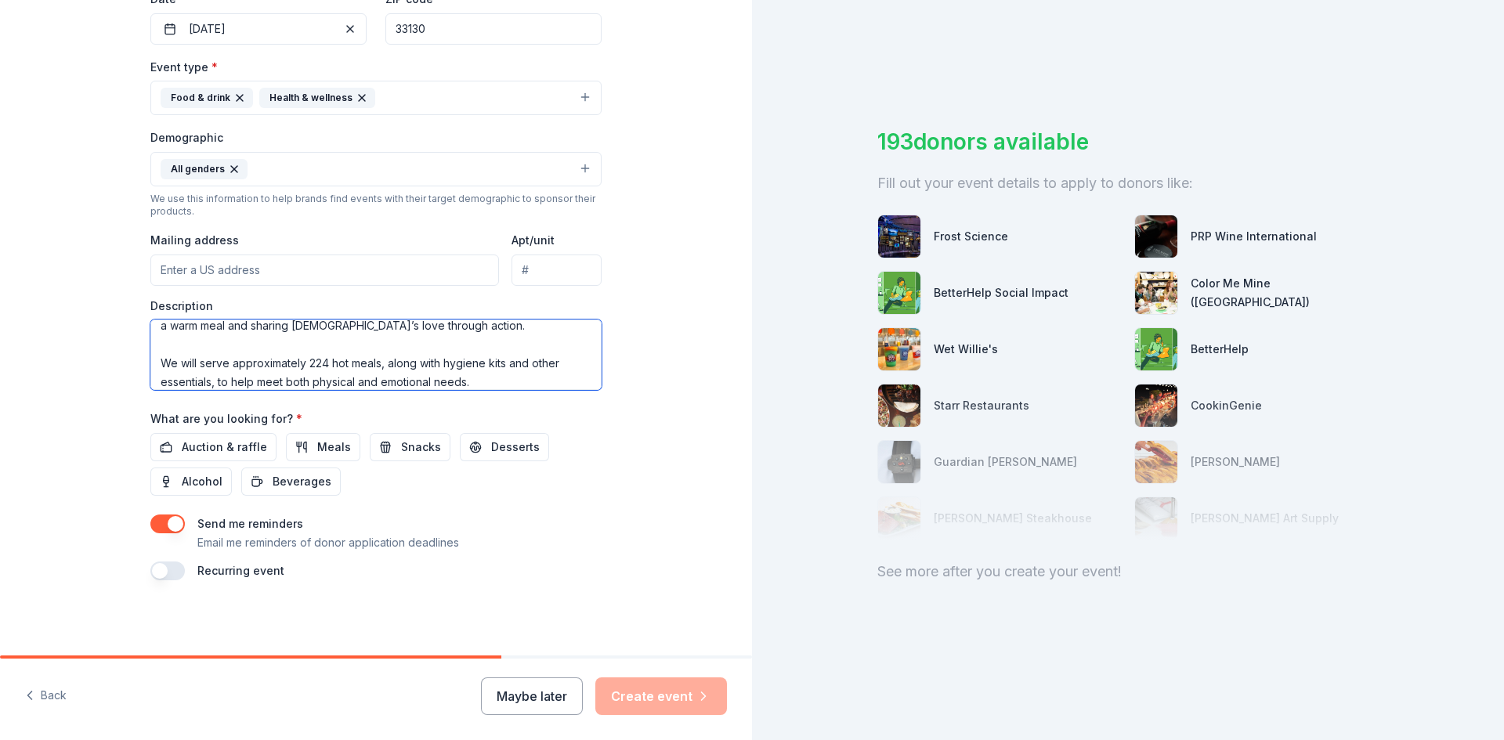
click at [226, 346] on textarea "We are organizing a community outreach event with our [DEMOGRAPHIC_DATA], [DEMO…" at bounding box center [375, 355] width 451 height 71
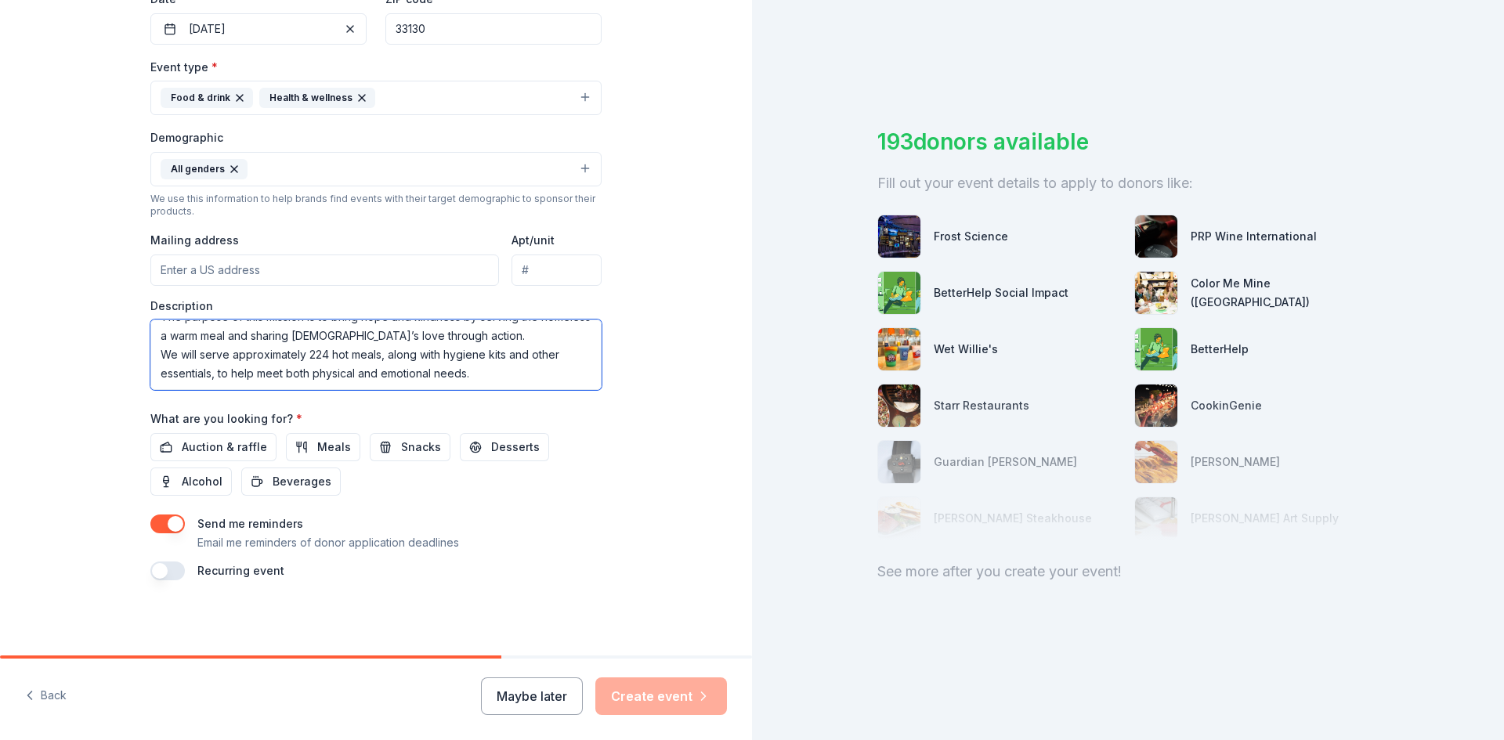
scroll to position [56, 0]
type textarea "We are organizing a community outreach event with our [DEMOGRAPHIC_DATA], [DEMO…"
click at [333, 451] on span "Meals" at bounding box center [334, 447] width 34 height 19
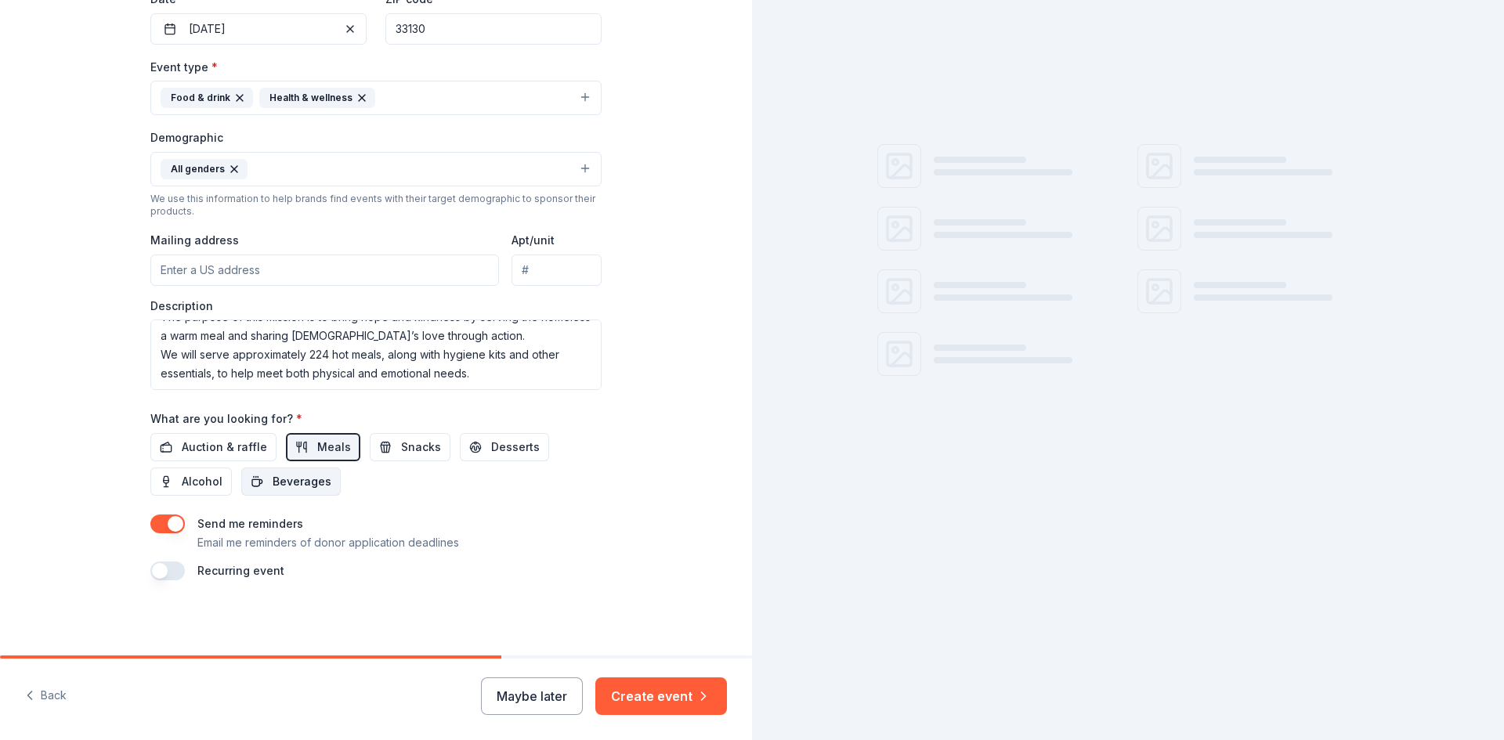
click at [307, 483] on span "Beverages" at bounding box center [302, 481] width 59 height 19
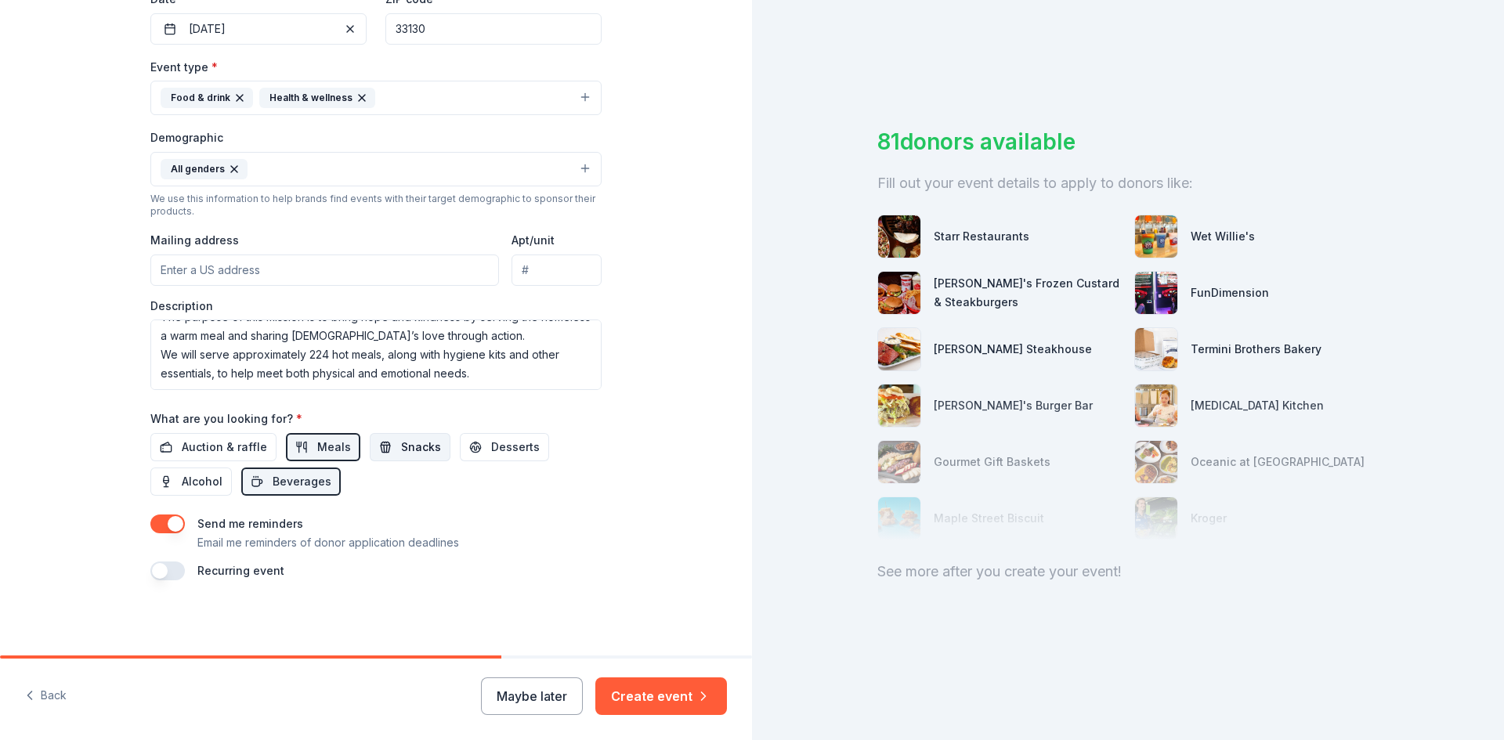
click at [401, 443] on span "Snacks" at bounding box center [421, 447] width 40 height 19
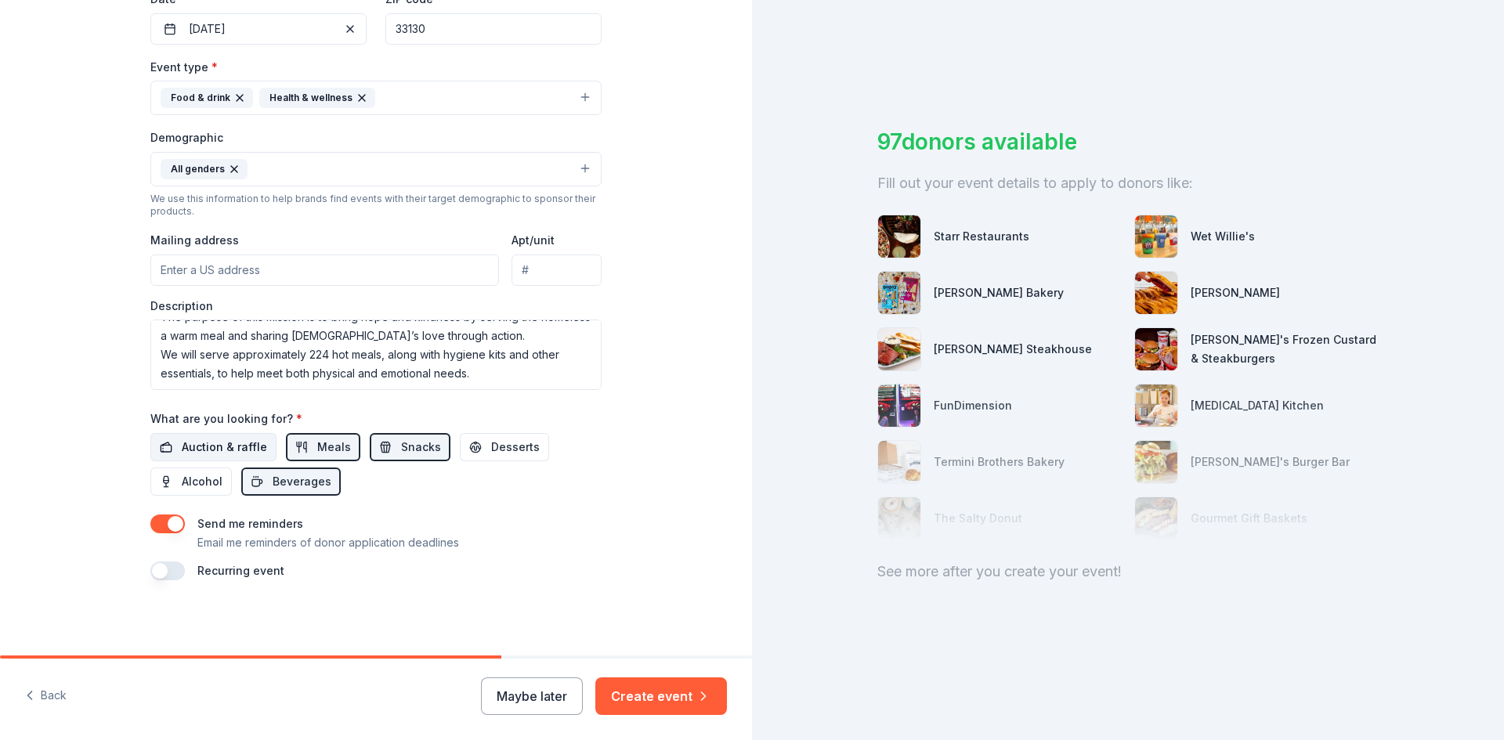
click at [237, 447] on span "Auction & raffle" at bounding box center [224, 447] width 85 height 19
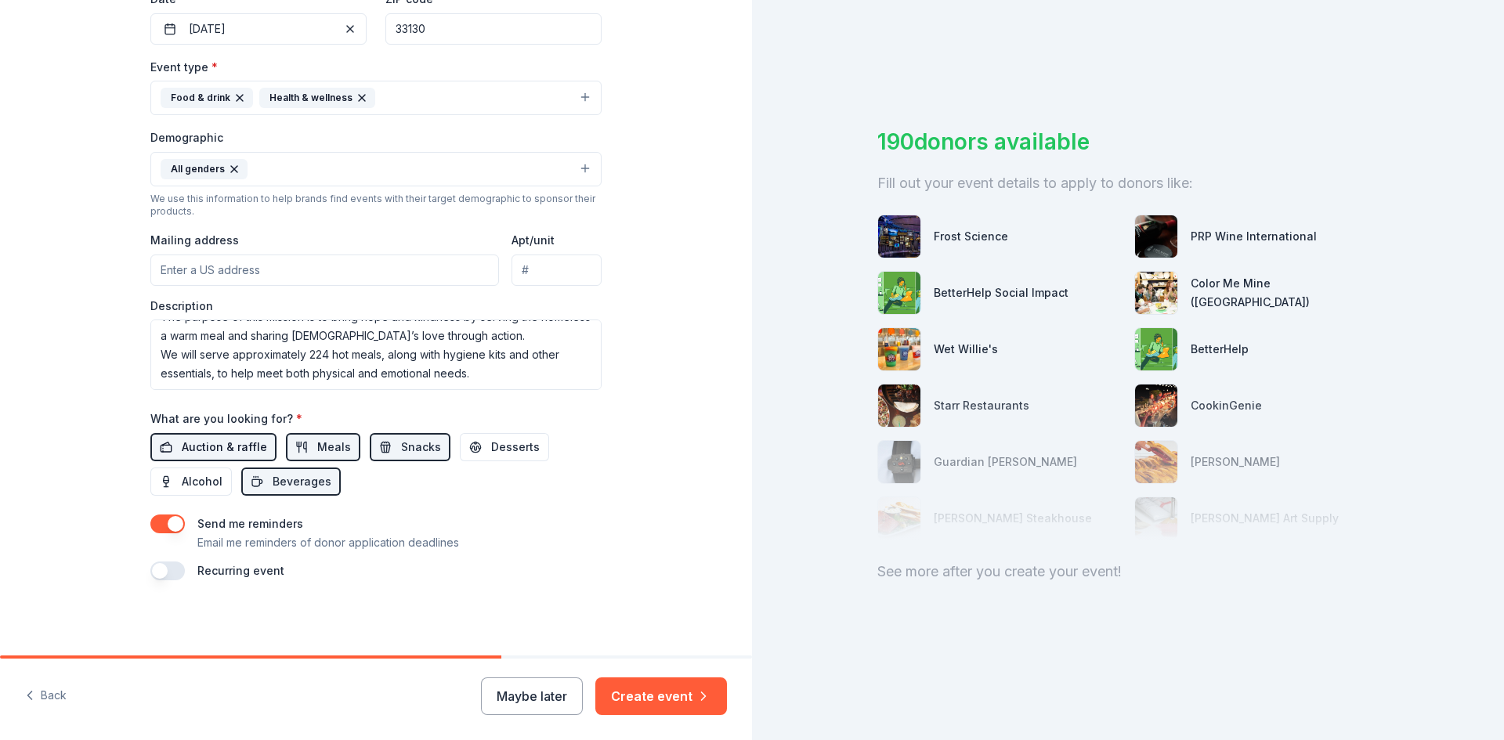
click at [237, 447] on span "Auction & raffle" at bounding box center [224, 447] width 85 height 19
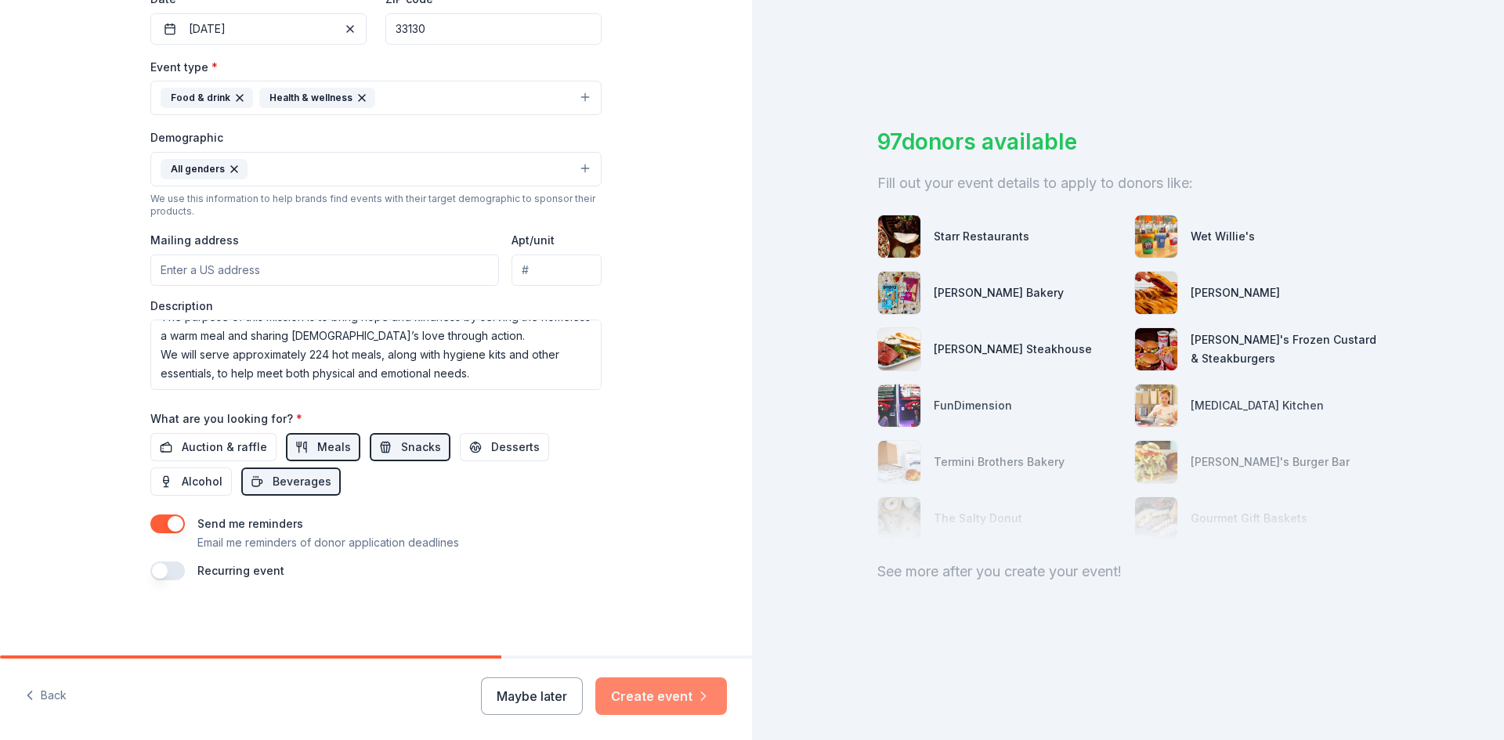
click at [682, 692] on button "Create event" at bounding box center [661, 697] width 132 height 38
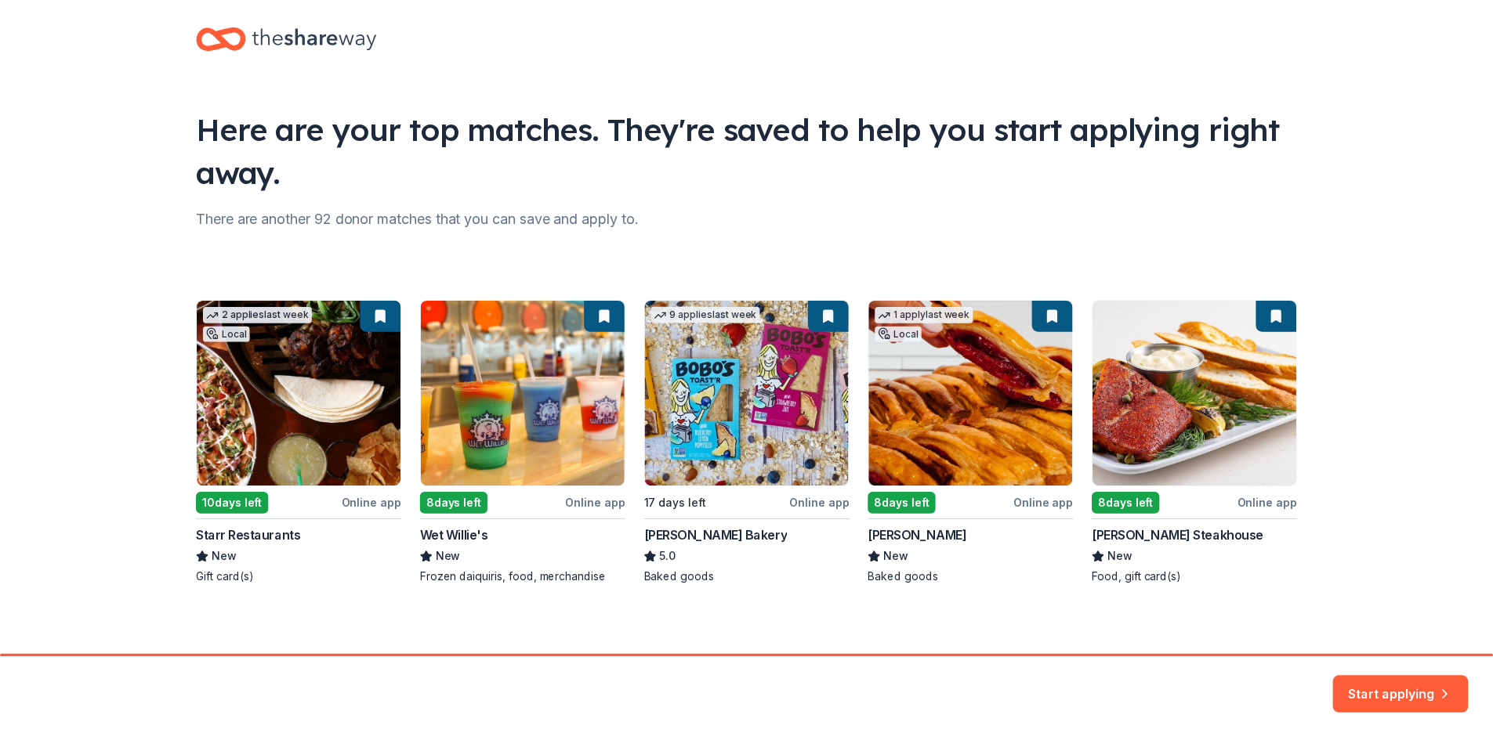
scroll to position [25, 0]
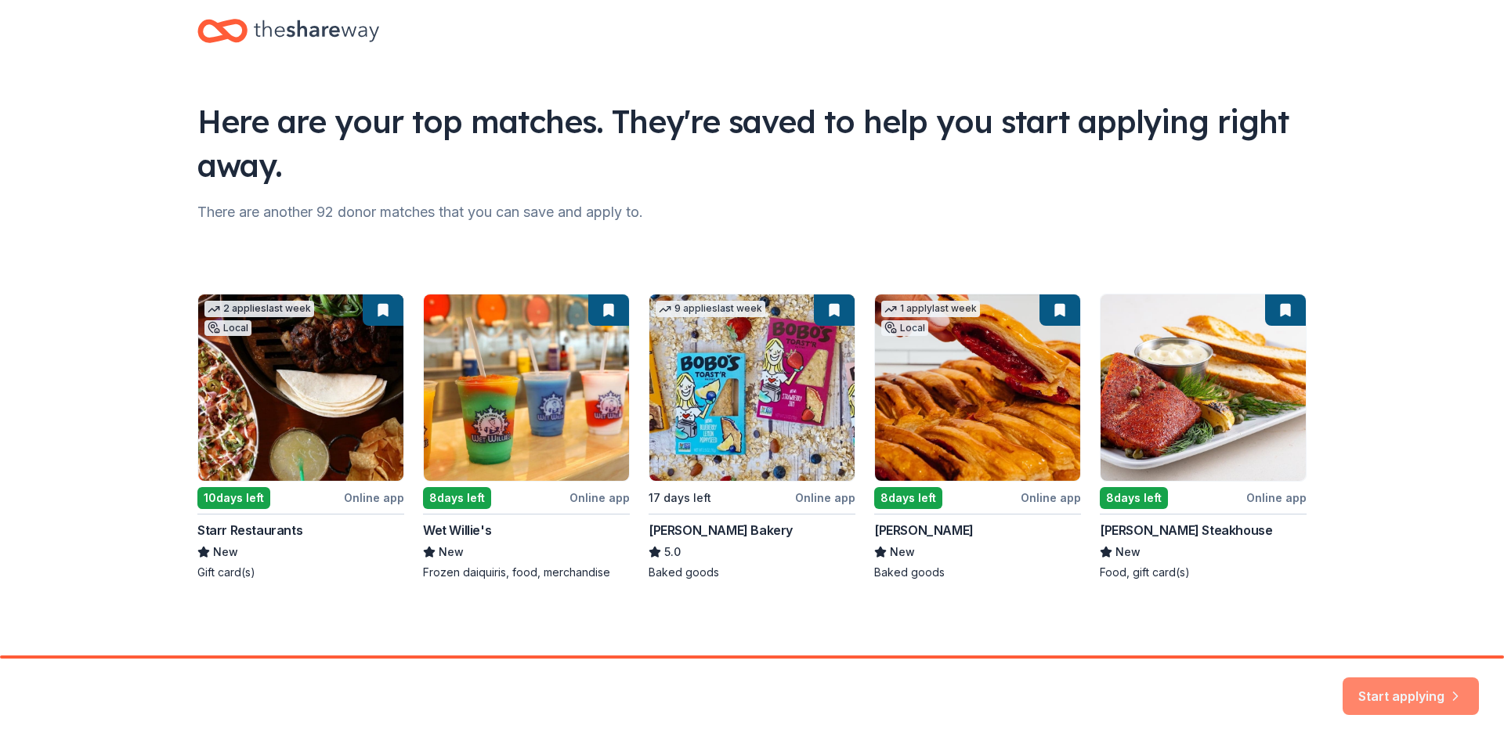
click at [1399, 693] on button "Start applying" at bounding box center [1411, 687] width 136 height 38
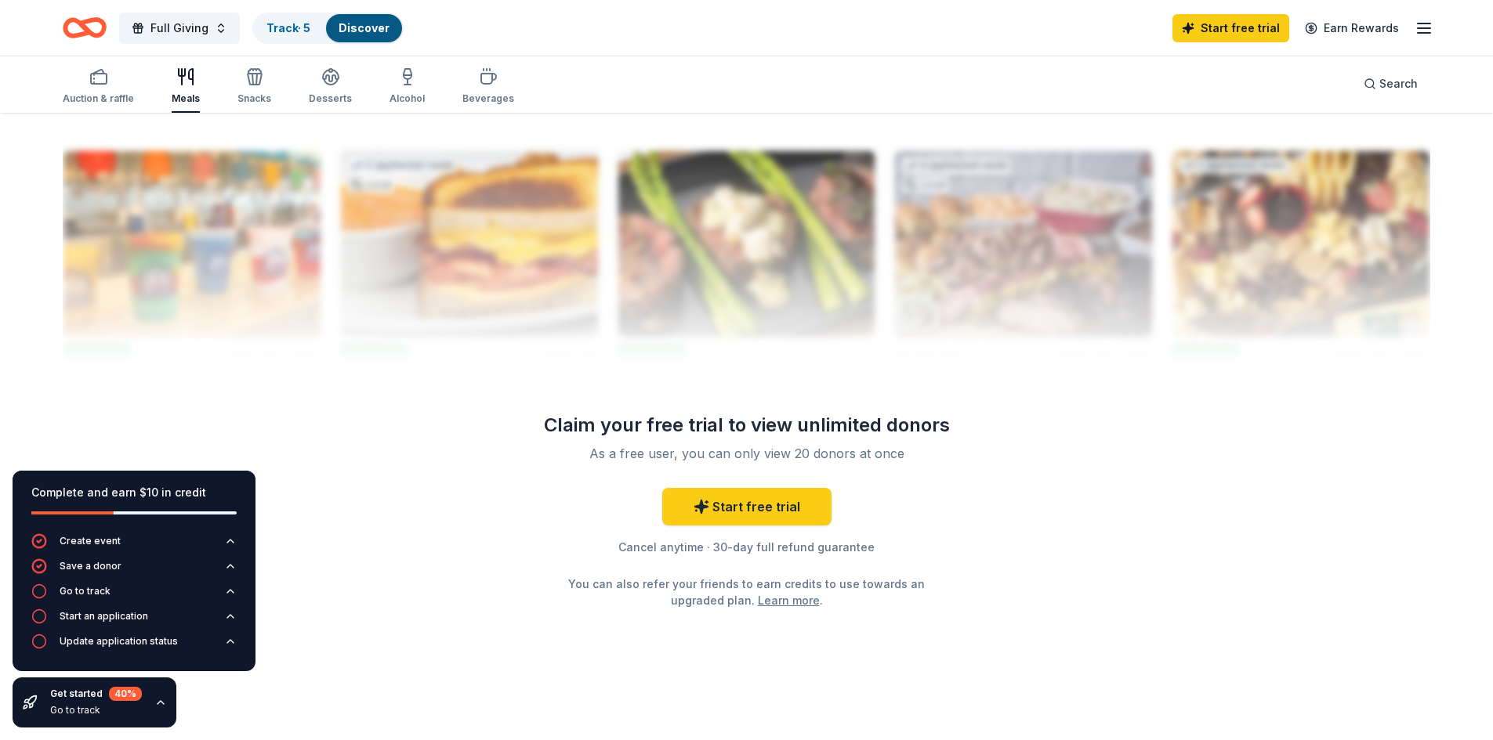
scroll to position [1176, 0]
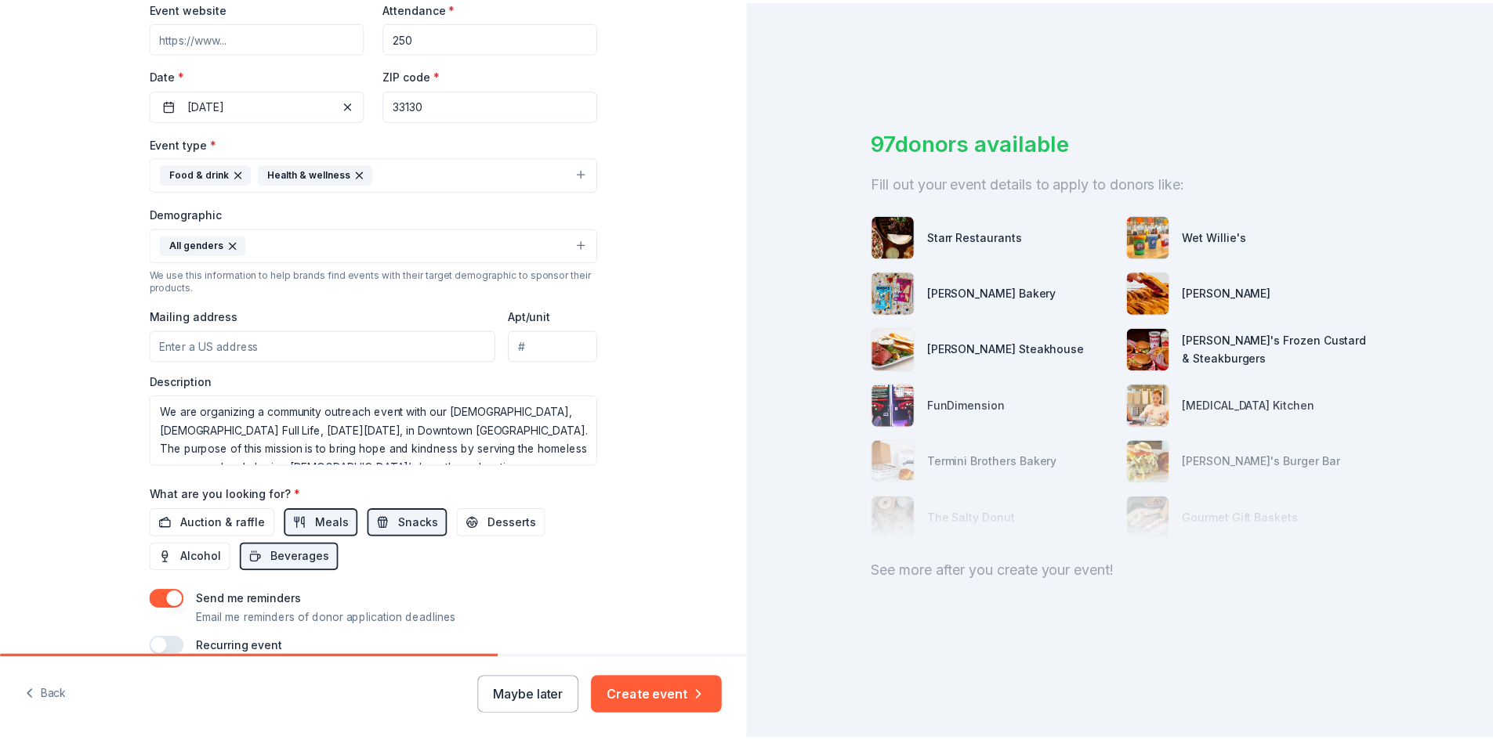
scroll to position [390, 0]
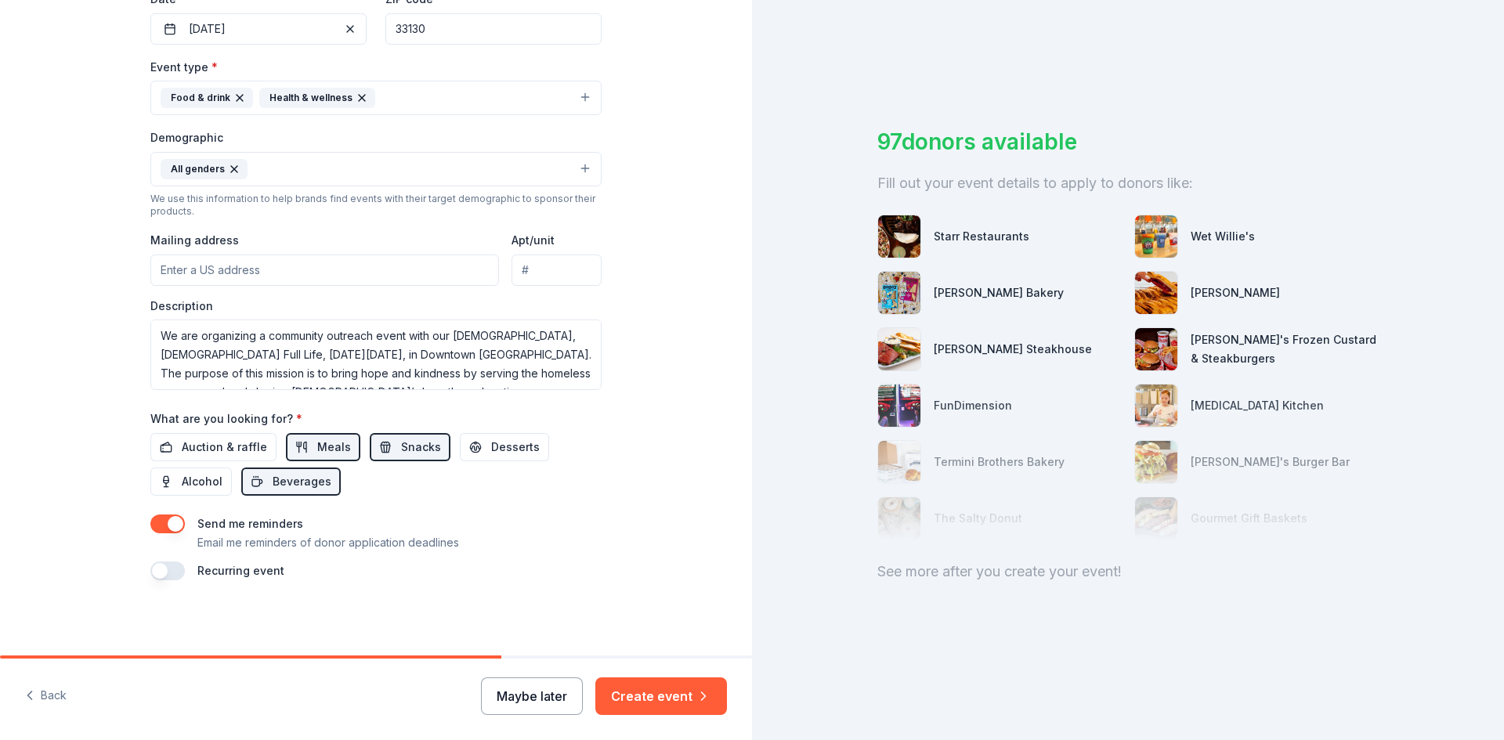
click at [534, 686] on button "Maybe later" at bounding box center [532, 697] width 102 height 38
